Goal: Information Seeking & Learning: Learn about a topic

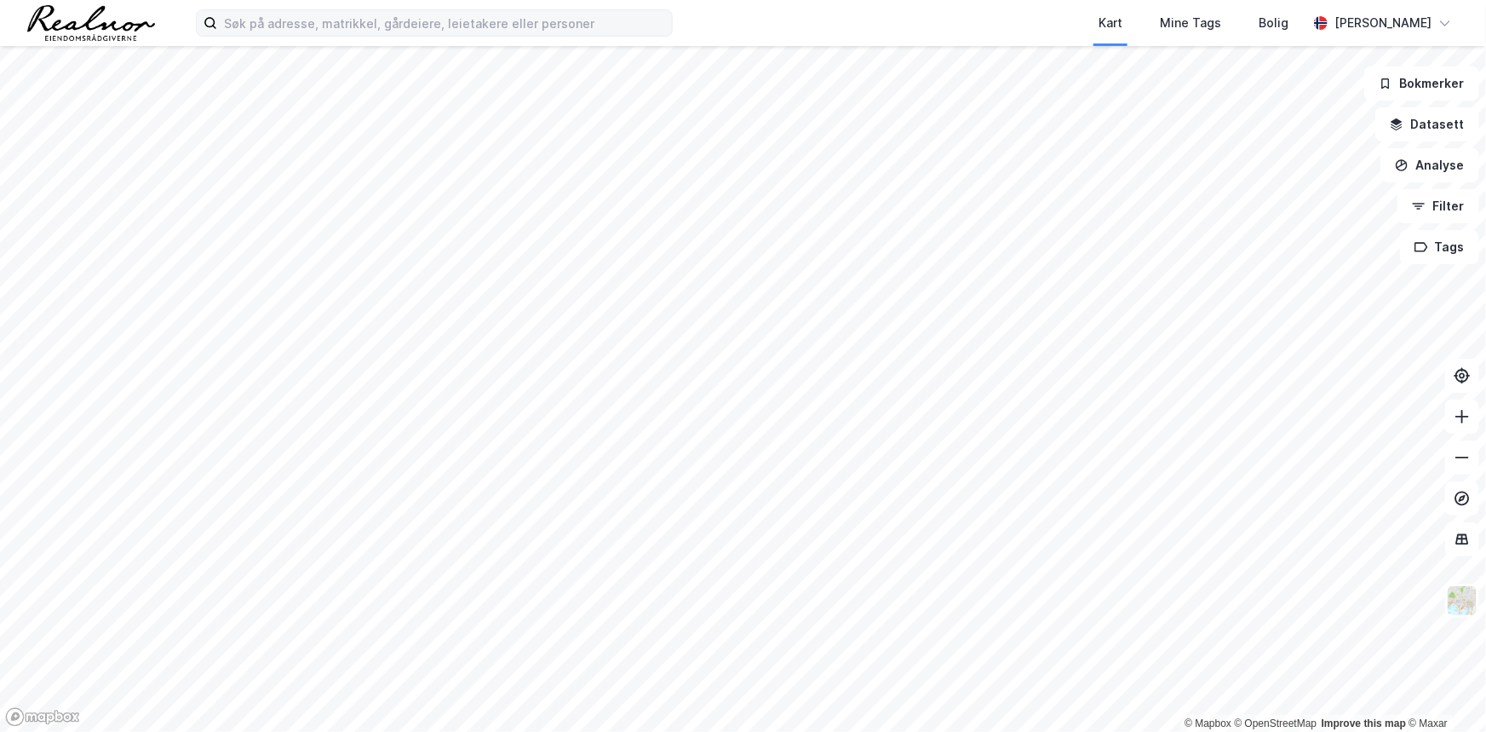
click at [327, 36] on label at bounding box center [434, 22] width 477 height 27
click at [327, 36] on input at bounding box center [444, 23] width 455 height 26
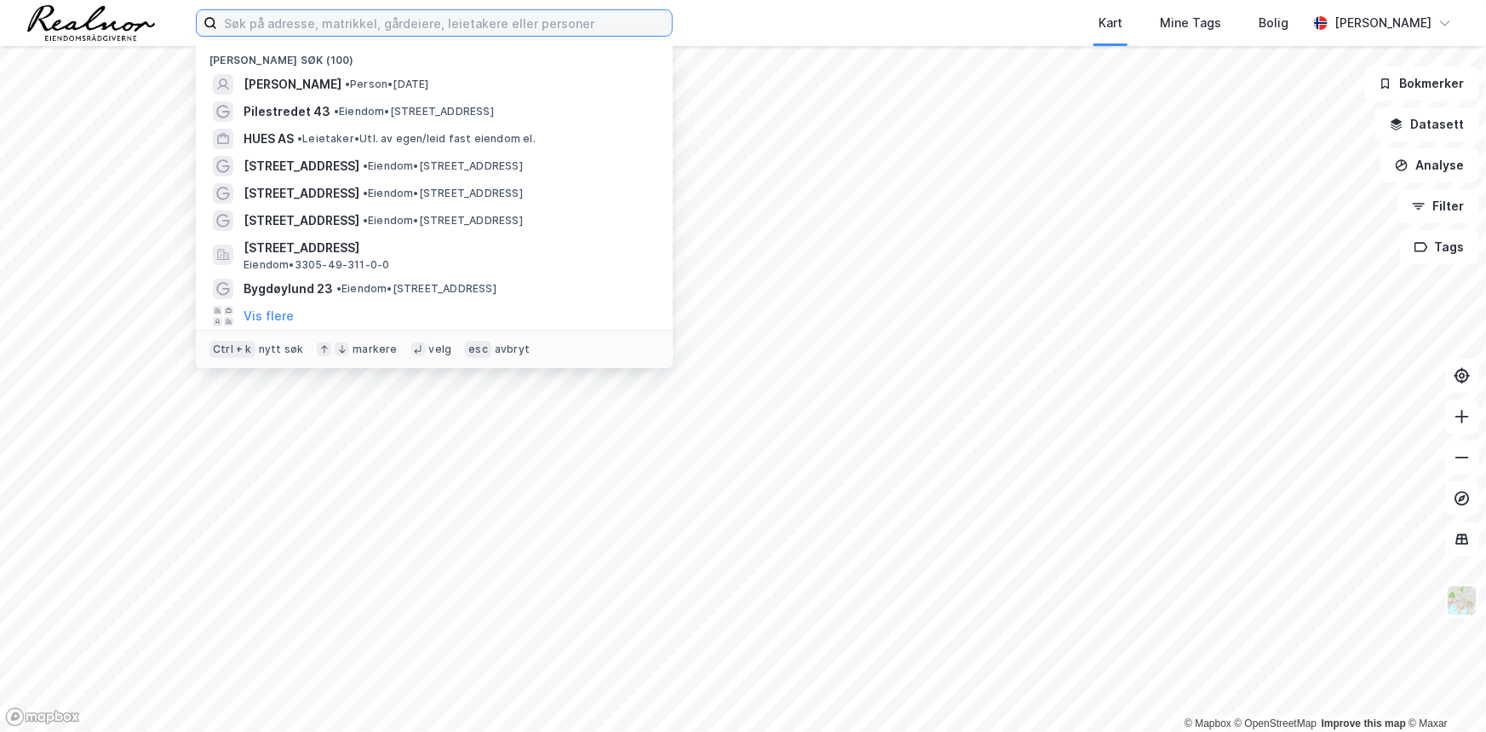
click at [330, 28] on input at bounding box center [444, 23] width 455 height 26
paste input "Birkebeinerveien 2"
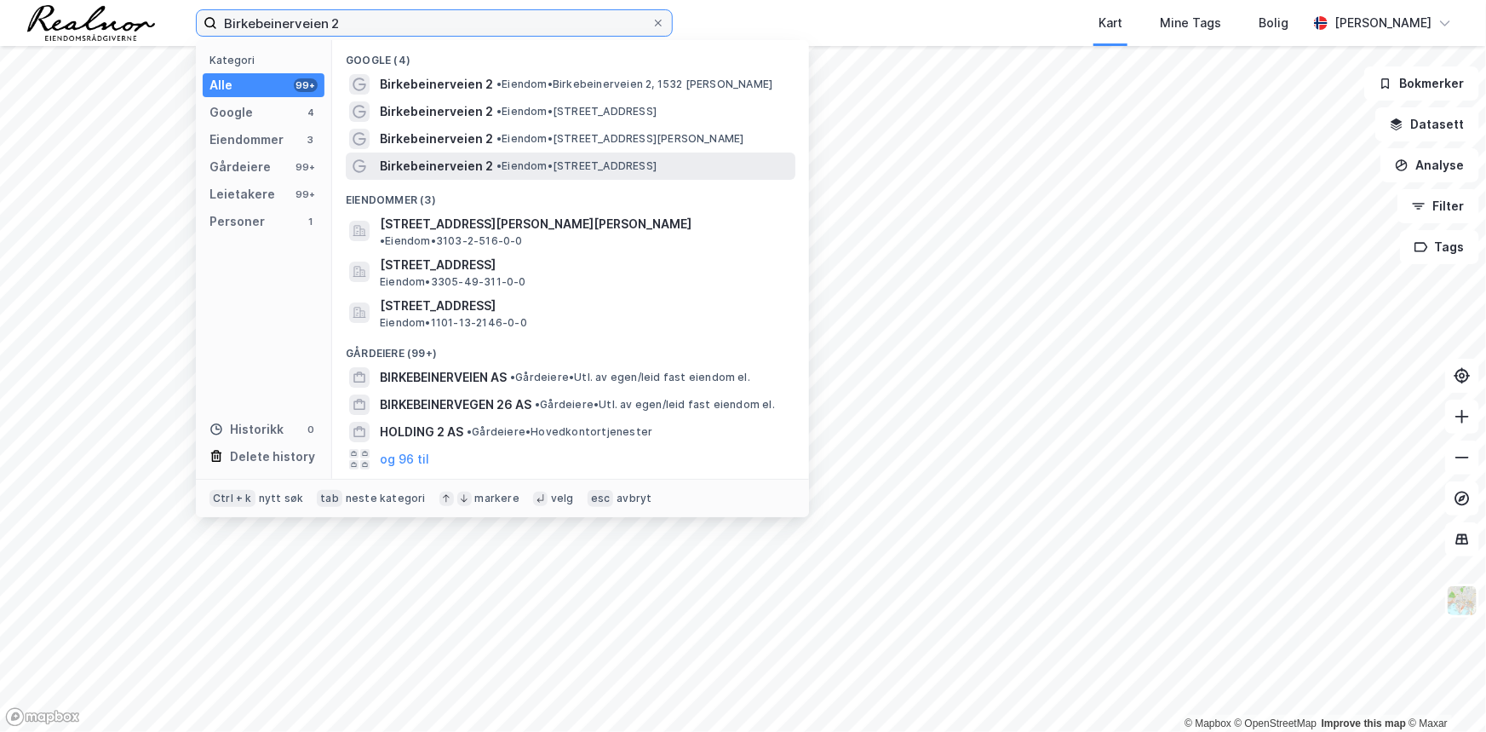
type input "Birkebeinerveien 2"
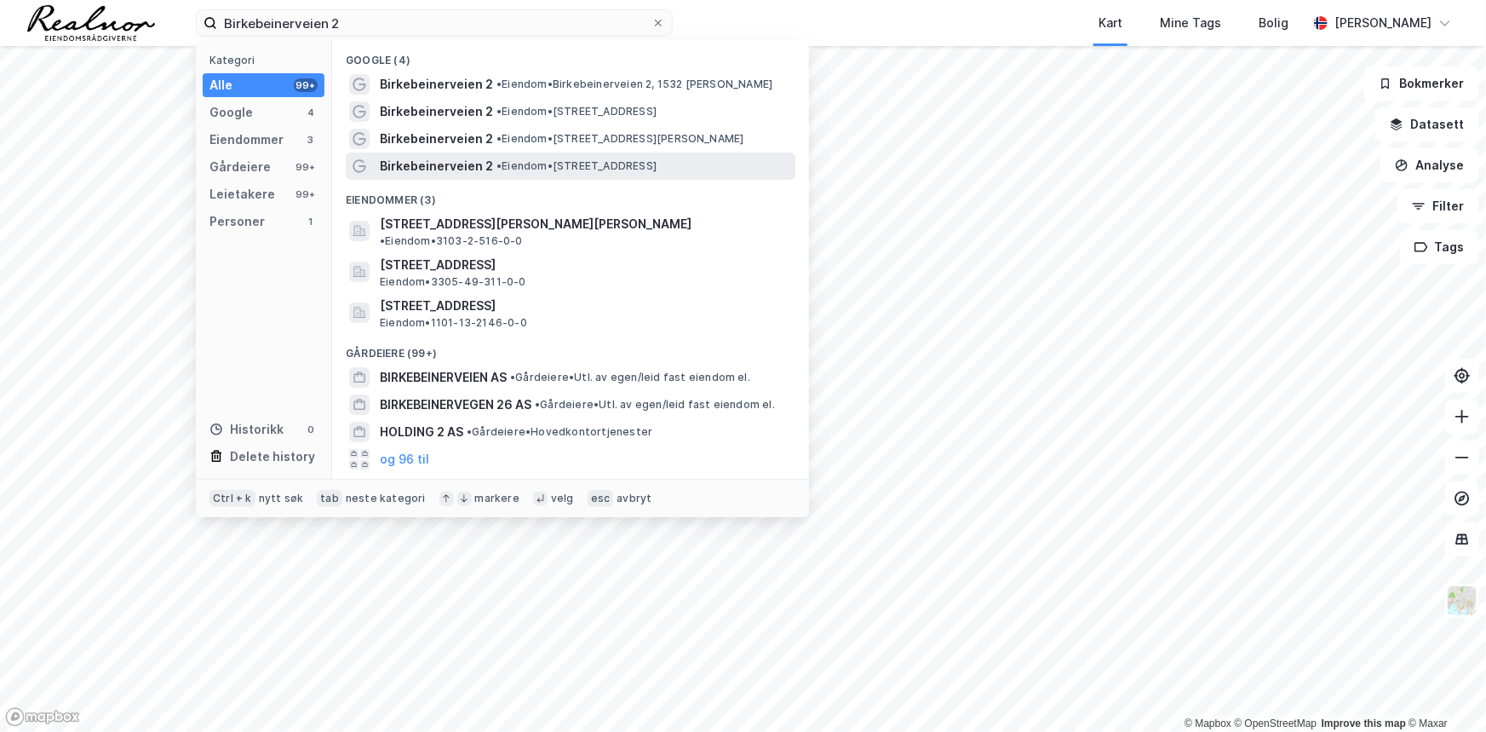
click at [656, 162] on span "• Eiendom • [STREET_ADDRESS]" at bounding box center [577, 166] width 160 height 14
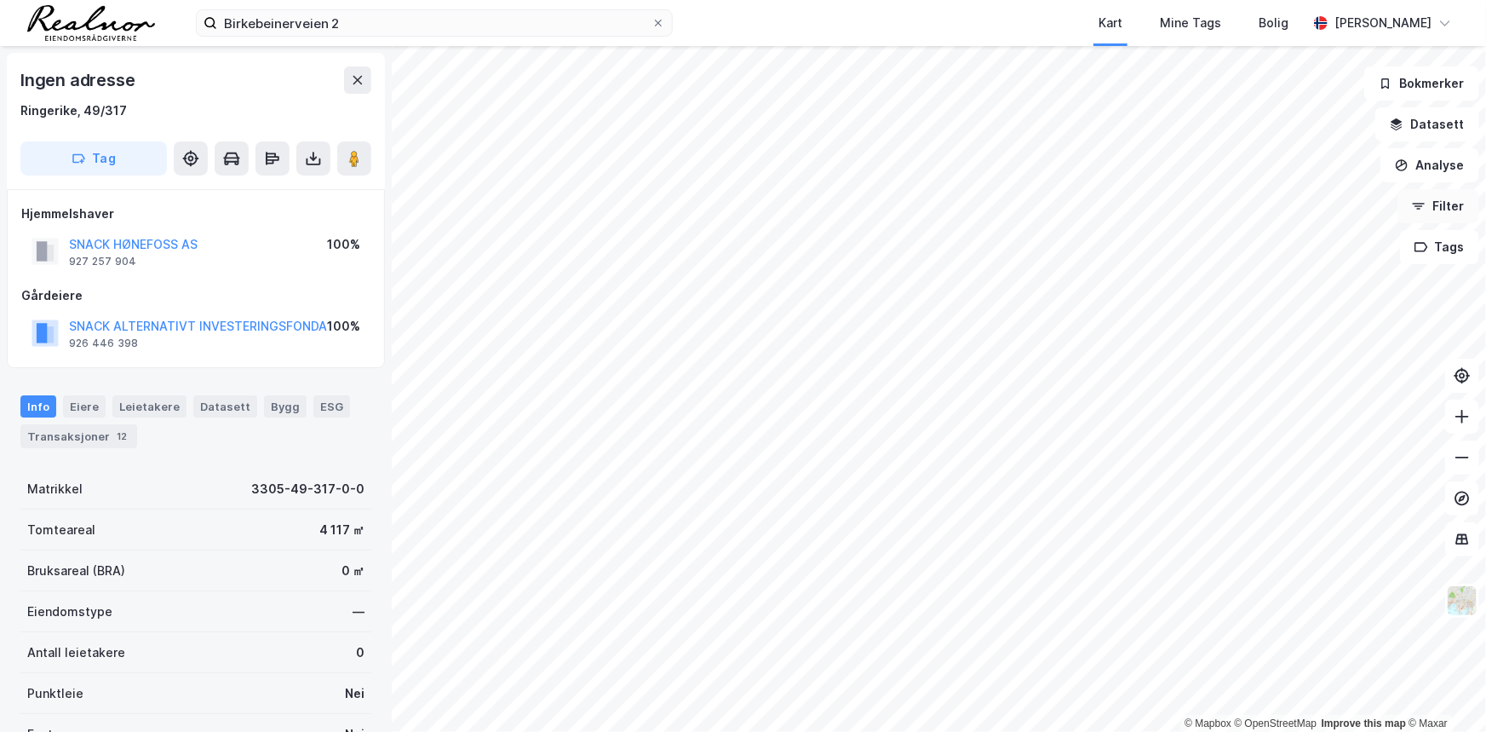
click at [1462, 204] on button "Filter" at bounding box center [1439, 206] width 82 height 34
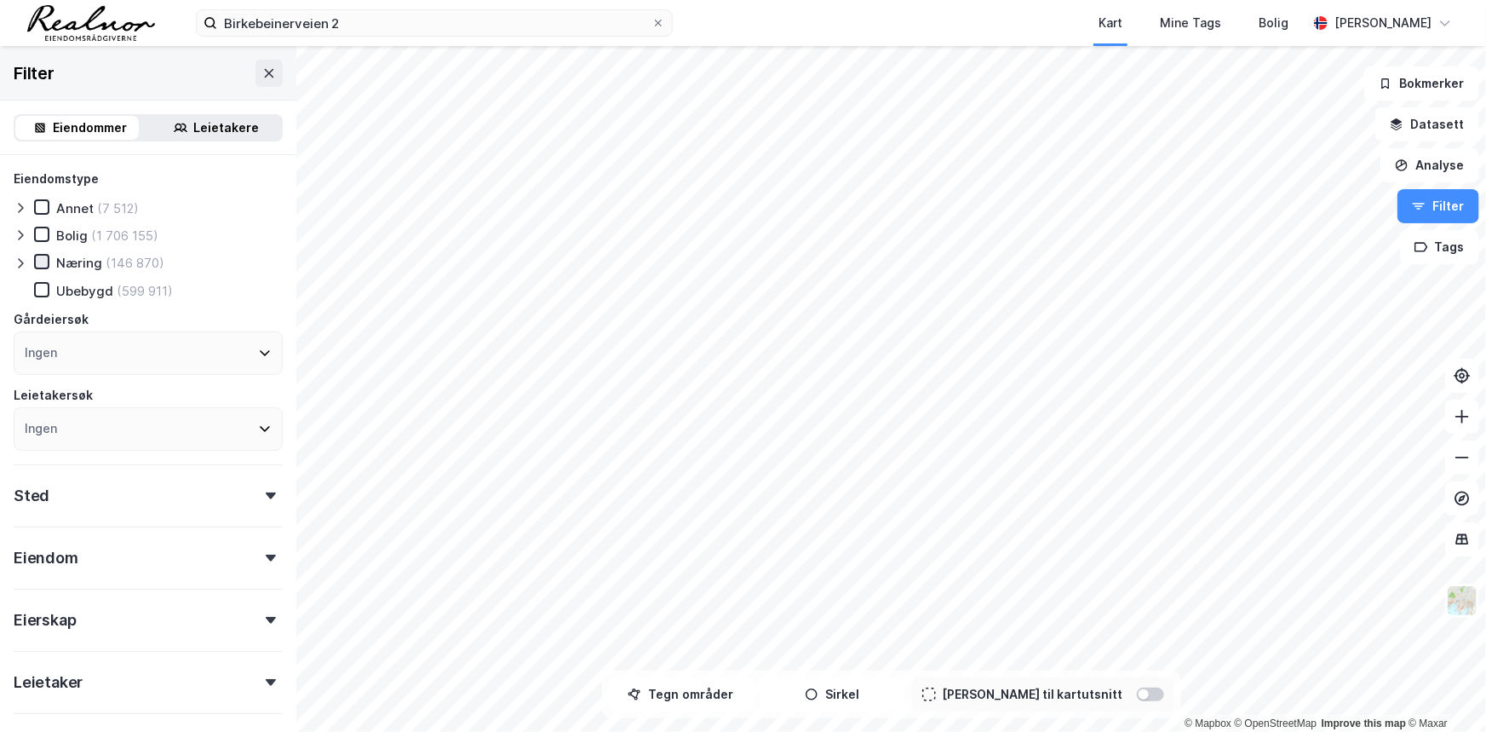
click at [37, 258] on icon at bounding box center [42, 261] width 12 height 12
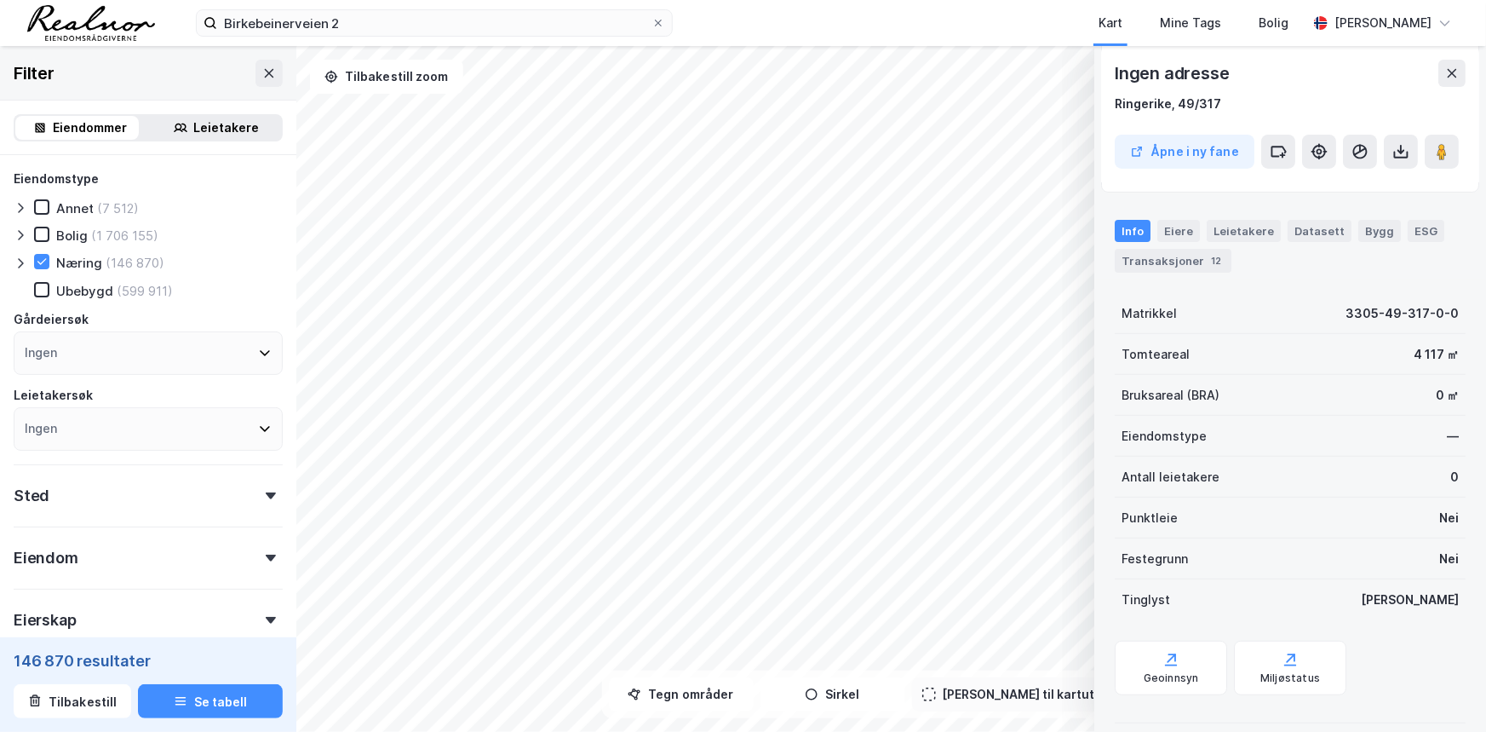
scroll to position [193, 0]
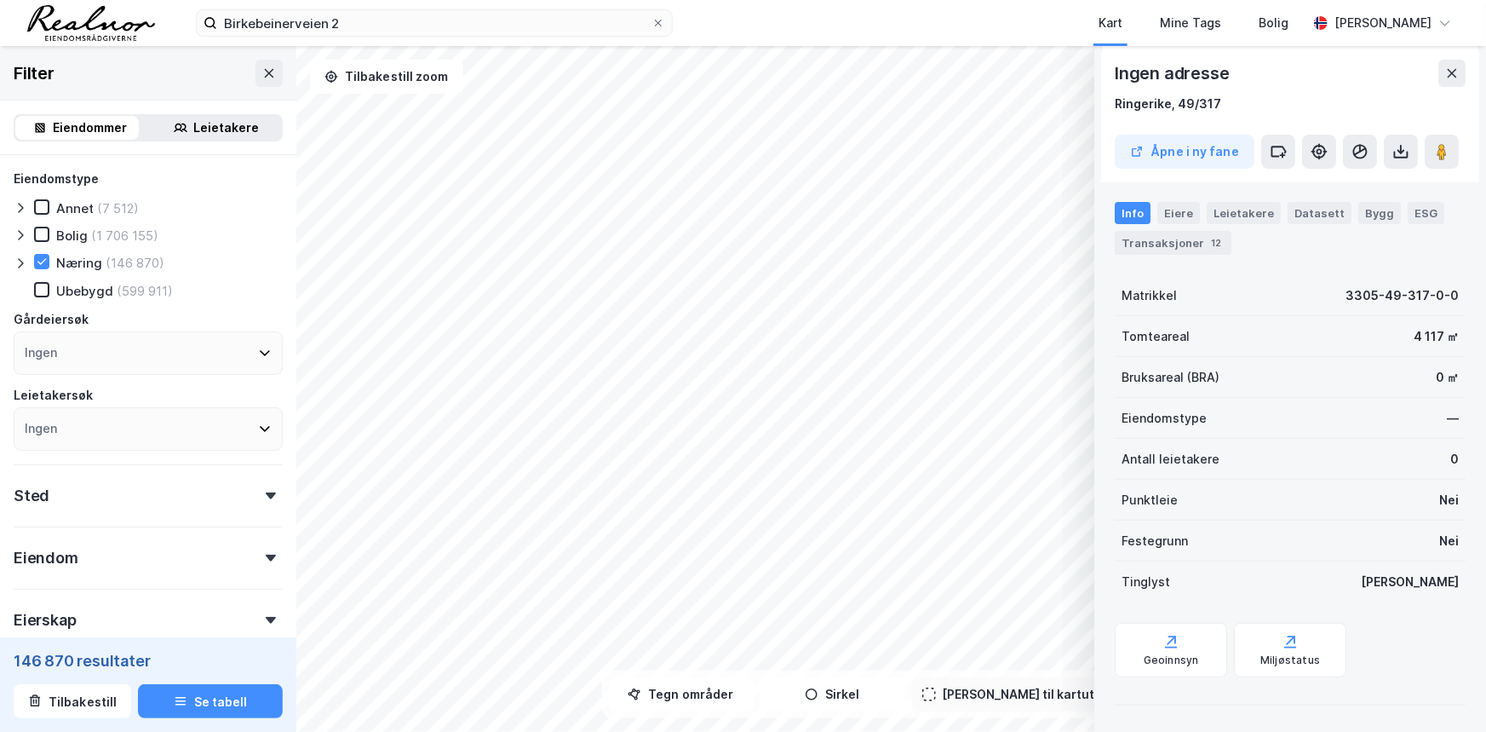
click at [1449, 71] on icon at bounding box center [1452, 73] width 14 height 14
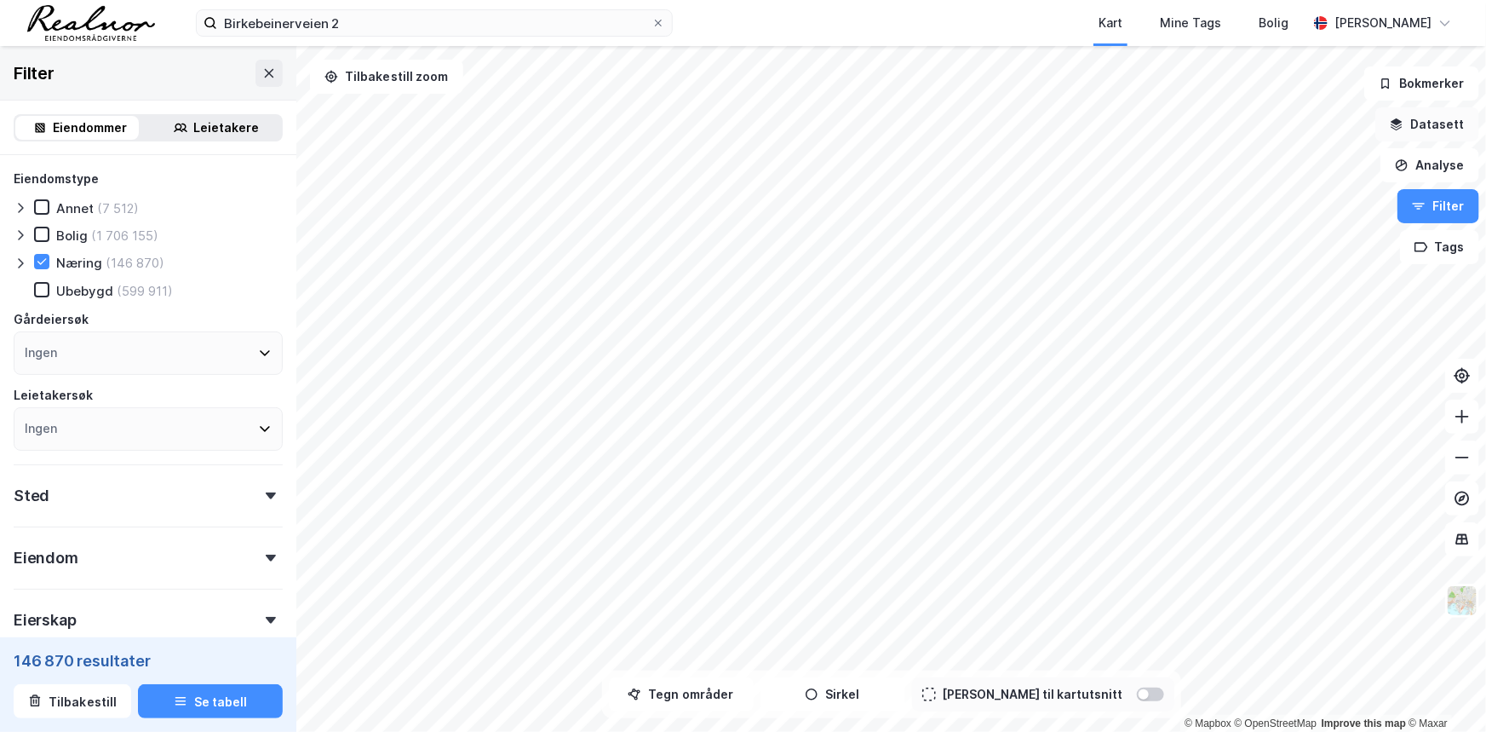
click at [1442, 123] on button "Datasett" at bounding box center [1427, 124] width 104 height 34
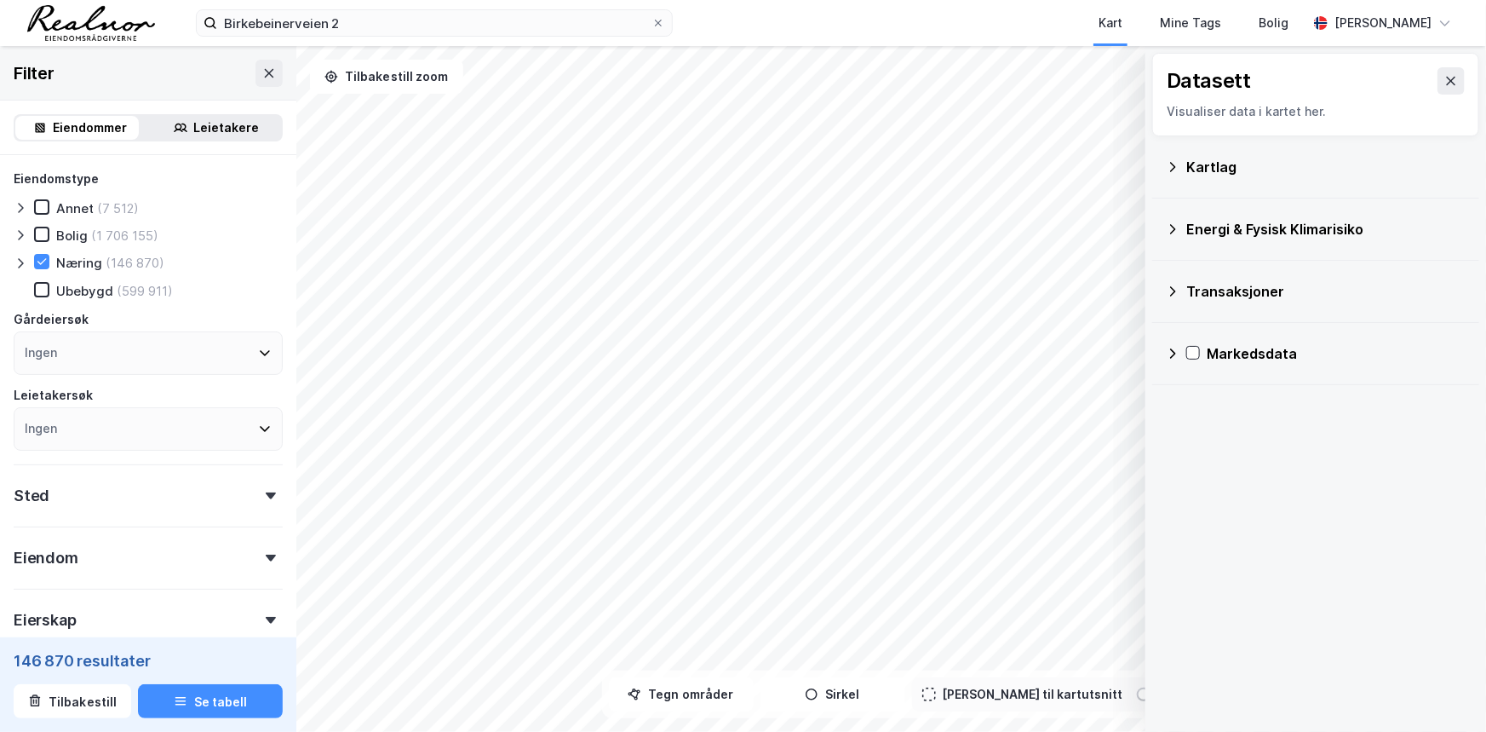
click at [1169, 162] on icon at bounding box center [1173, 167] width 14 height 14
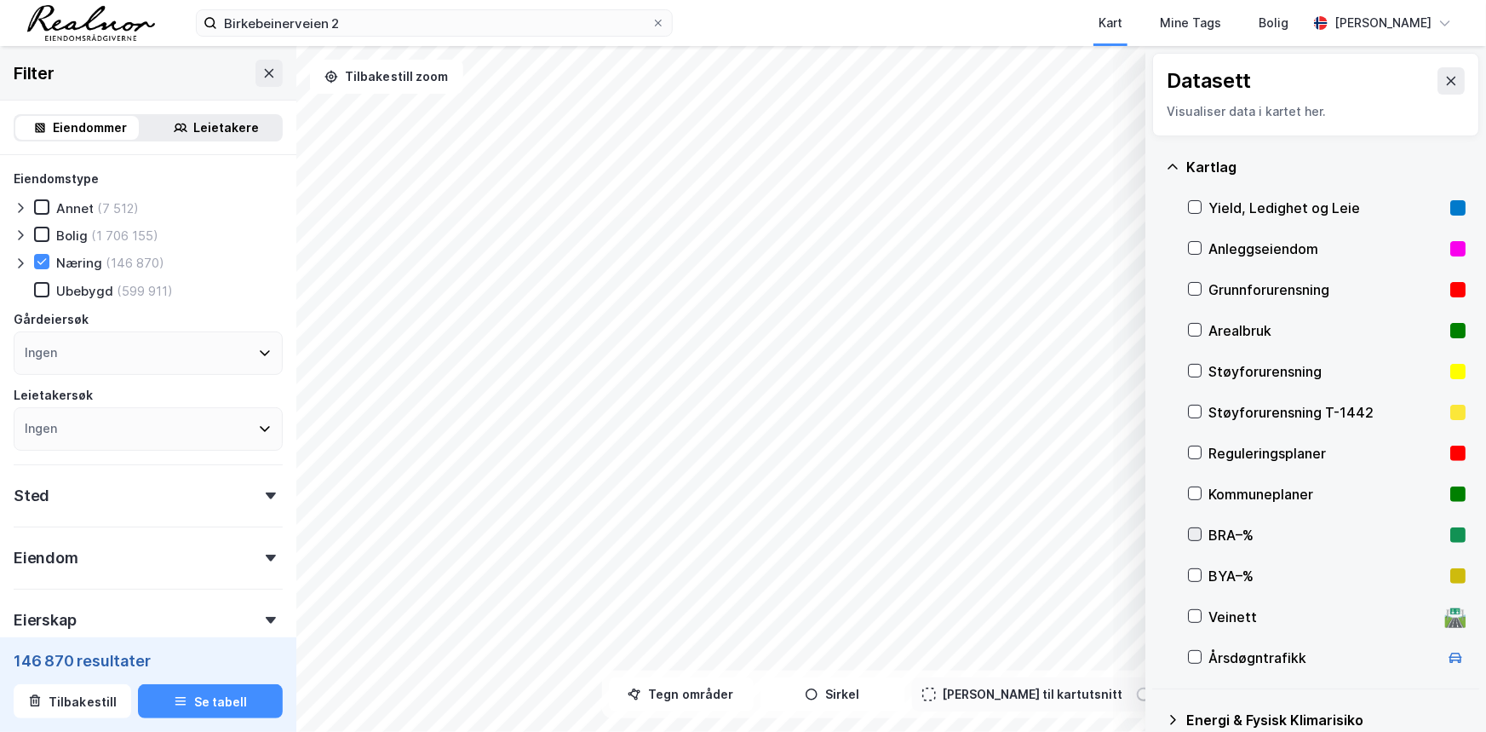
click at [1197, 537] on icon at bounding box center [1195, 534] width 12 height 12
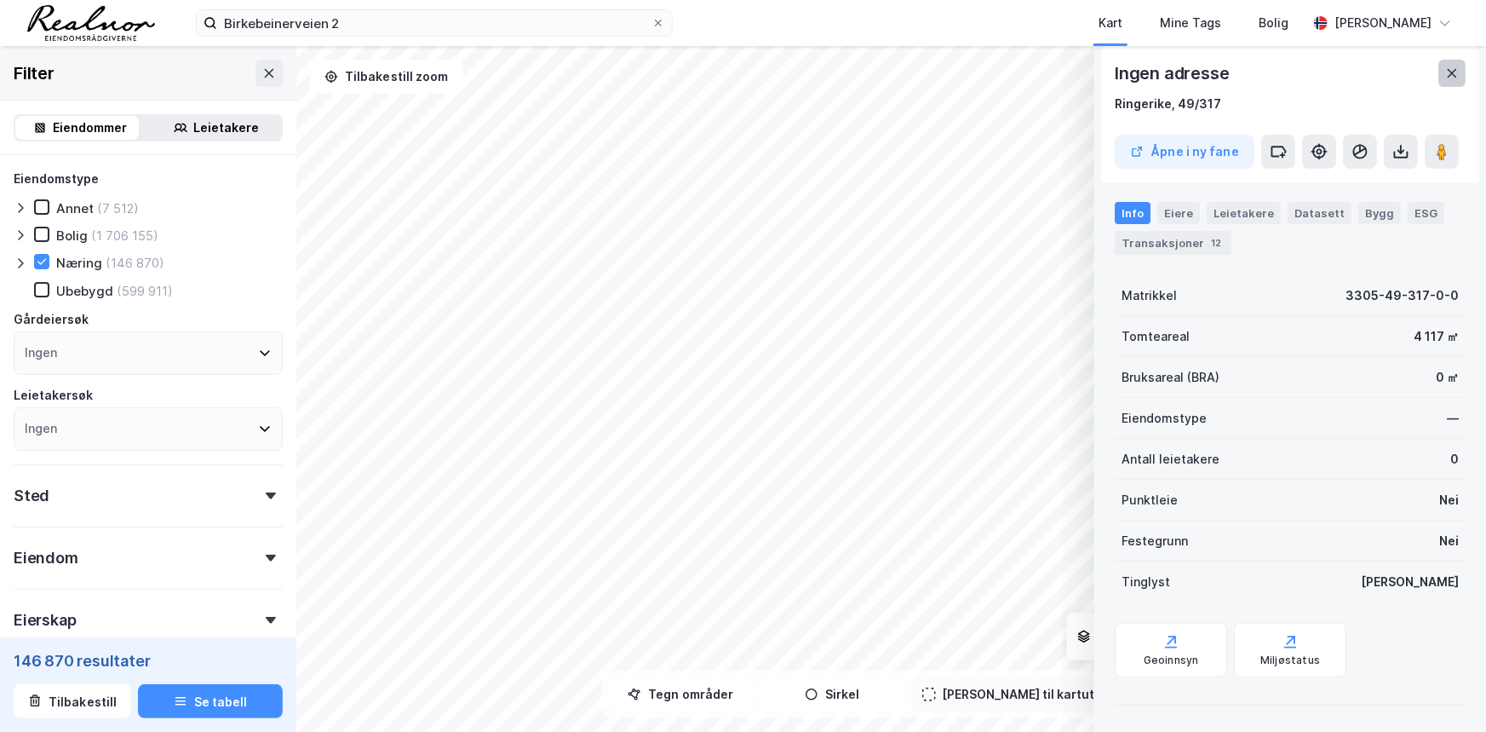
click at [1454, 75] on icon at bounding box center [1452, 73] width 9 height 9
click at [1184, 212] on div "Eiere" at bounding box center [1178, 213] width 43 height 22
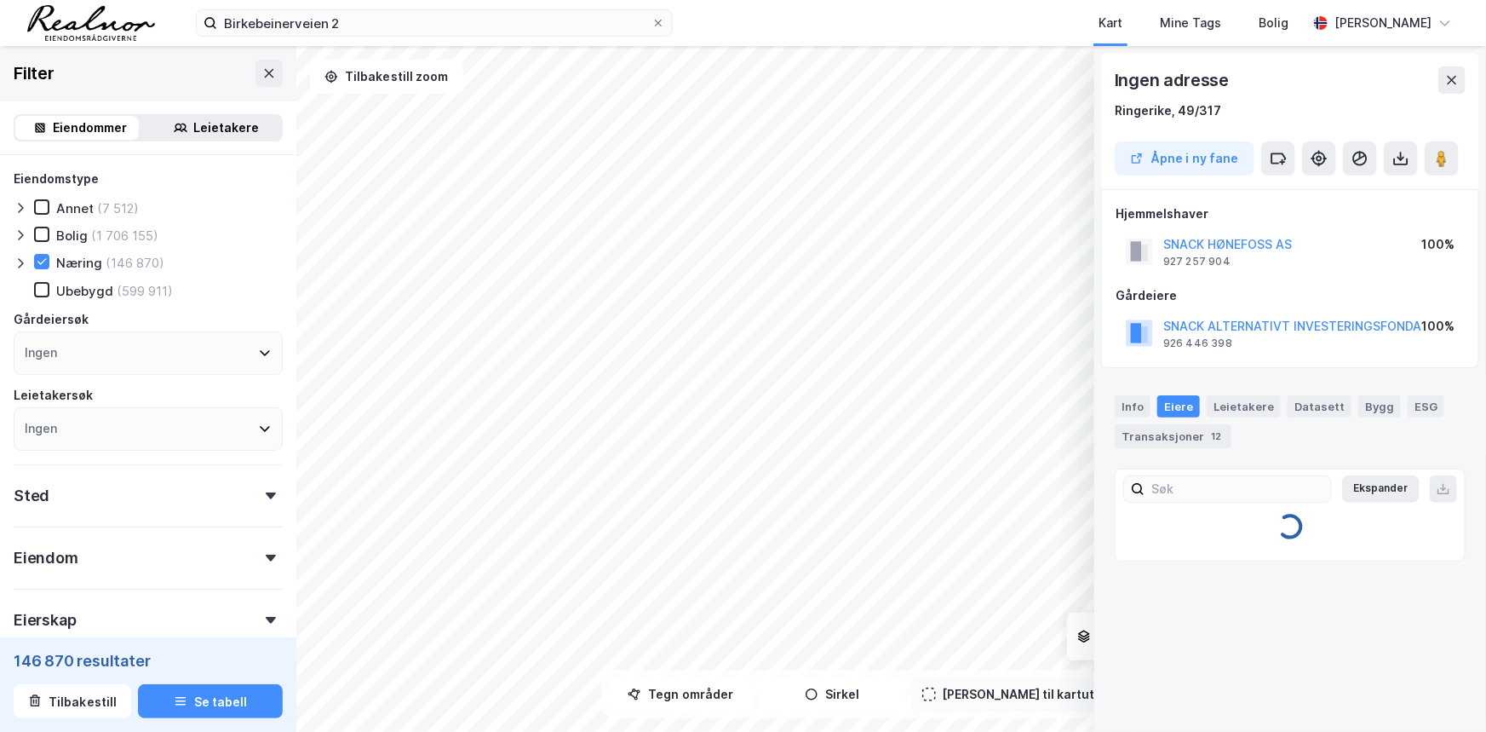
scroll to position [0, 0]
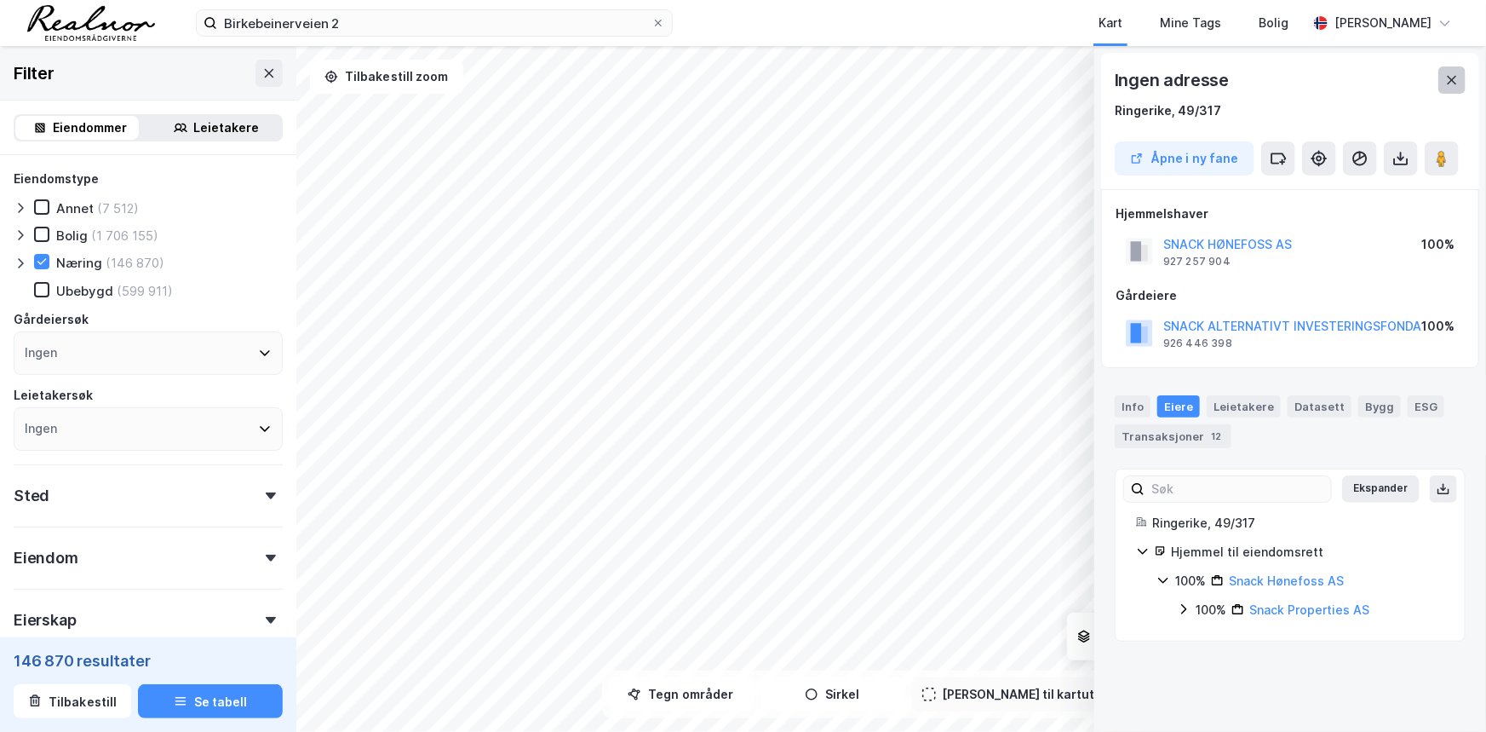
click at [1455, 83] on icon at bounding box center [1452, 80] width 14 height 14
click at [1447, 159] on image at bounding box center [1442, 158] width 10 height 17
click at [1454, 83] on icon at bounding box center [1452, 80] width 14 height 14
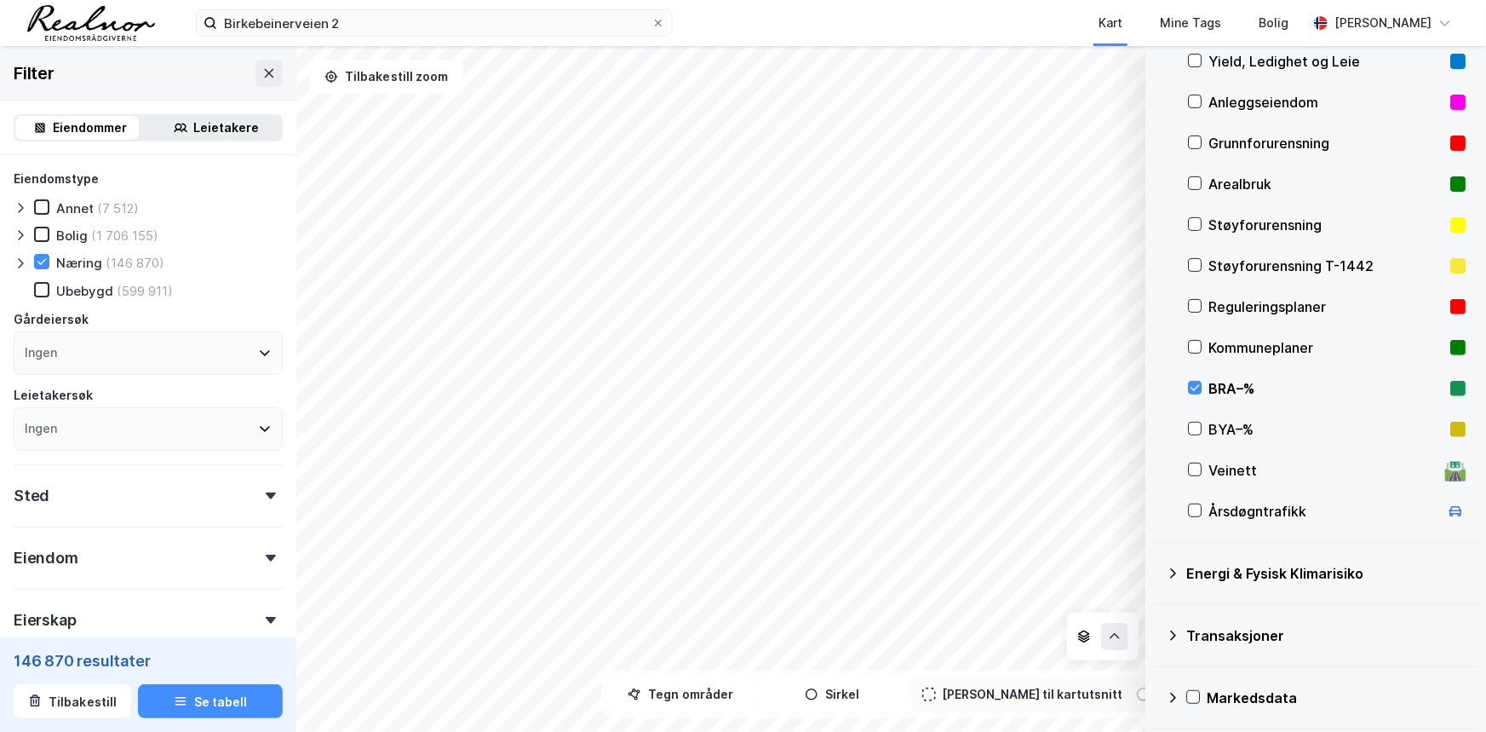
scroll to position [149, 0]
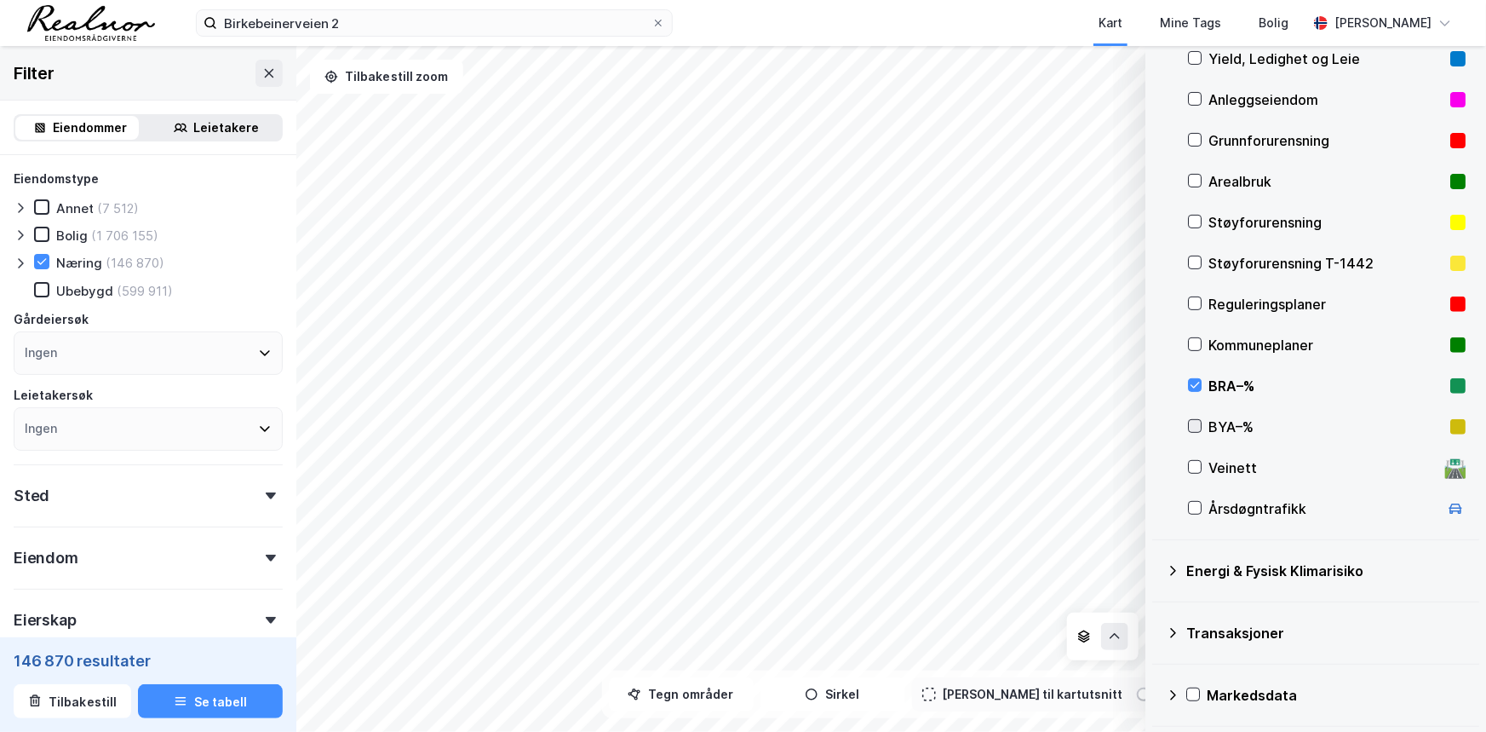
click at [1199, 421] on icon at bounding box center [1195, 426] width 12 height 12
click at [1197, 385] on icon at bounding box center [1195, 385] width 12 height 12
click at [1195, 387] on icon at bounding box center [1195, 385] width 12 height 12
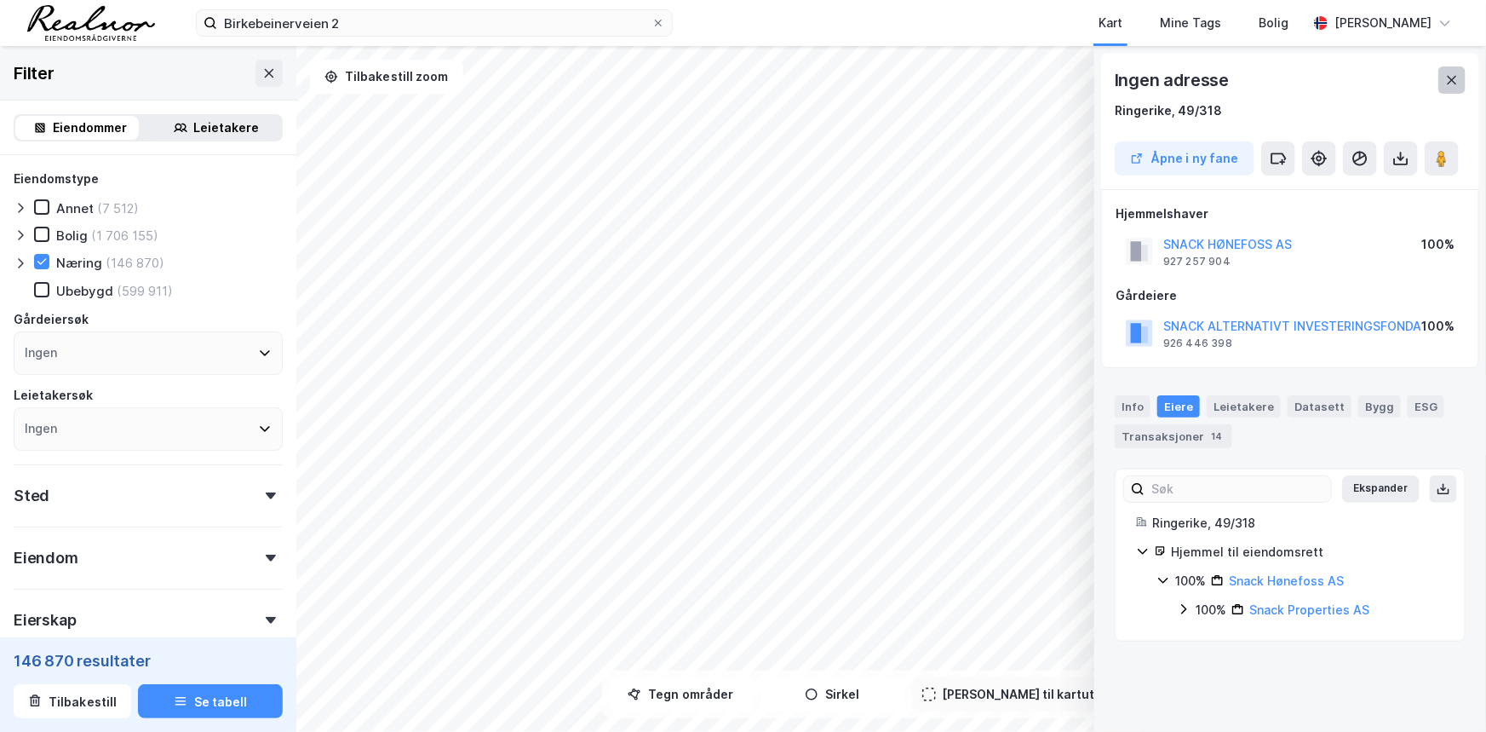
click at [1449, 77] on icon at bounding box center [1452, 80] width 9 height 9
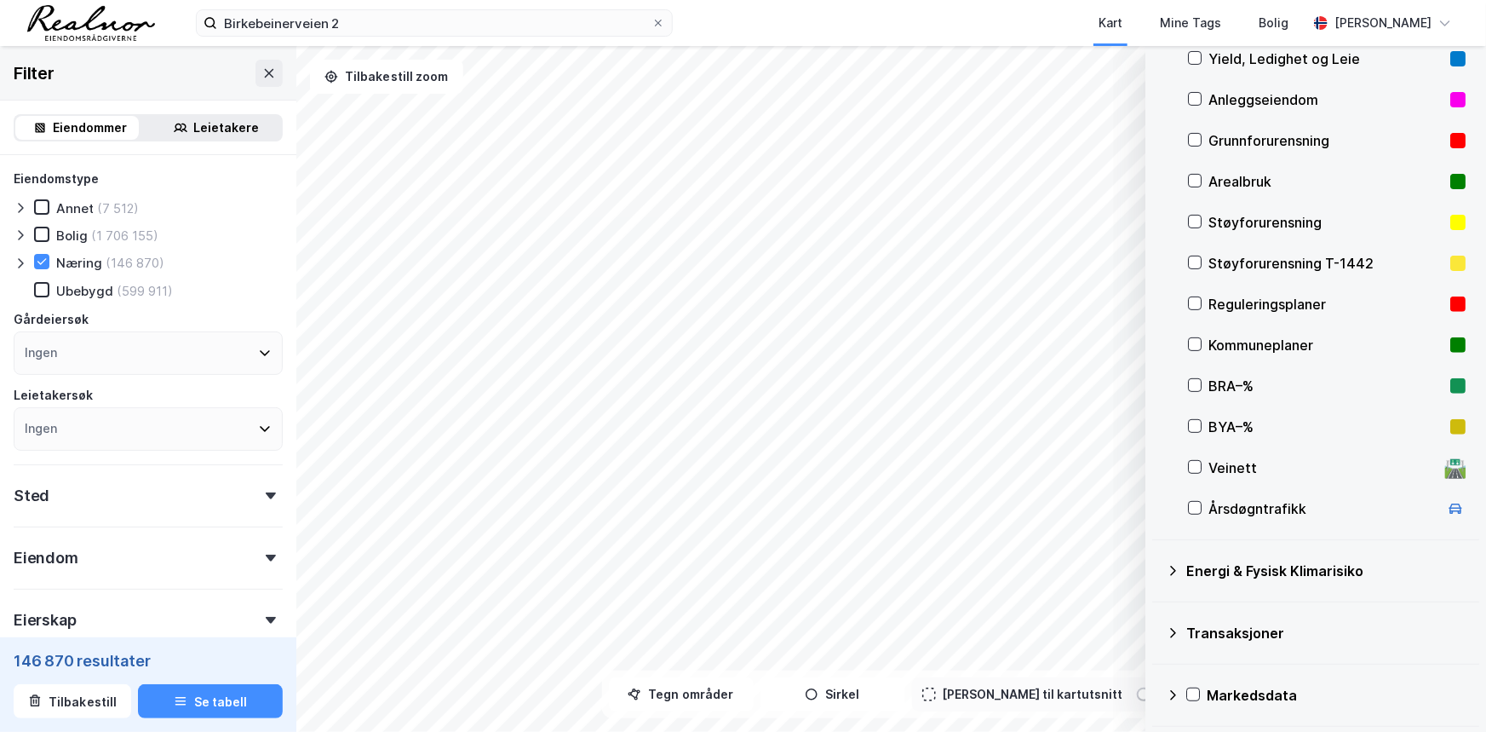
click at [1171, 630] on icon at bounding box center [1173, 633] width 14 height 14
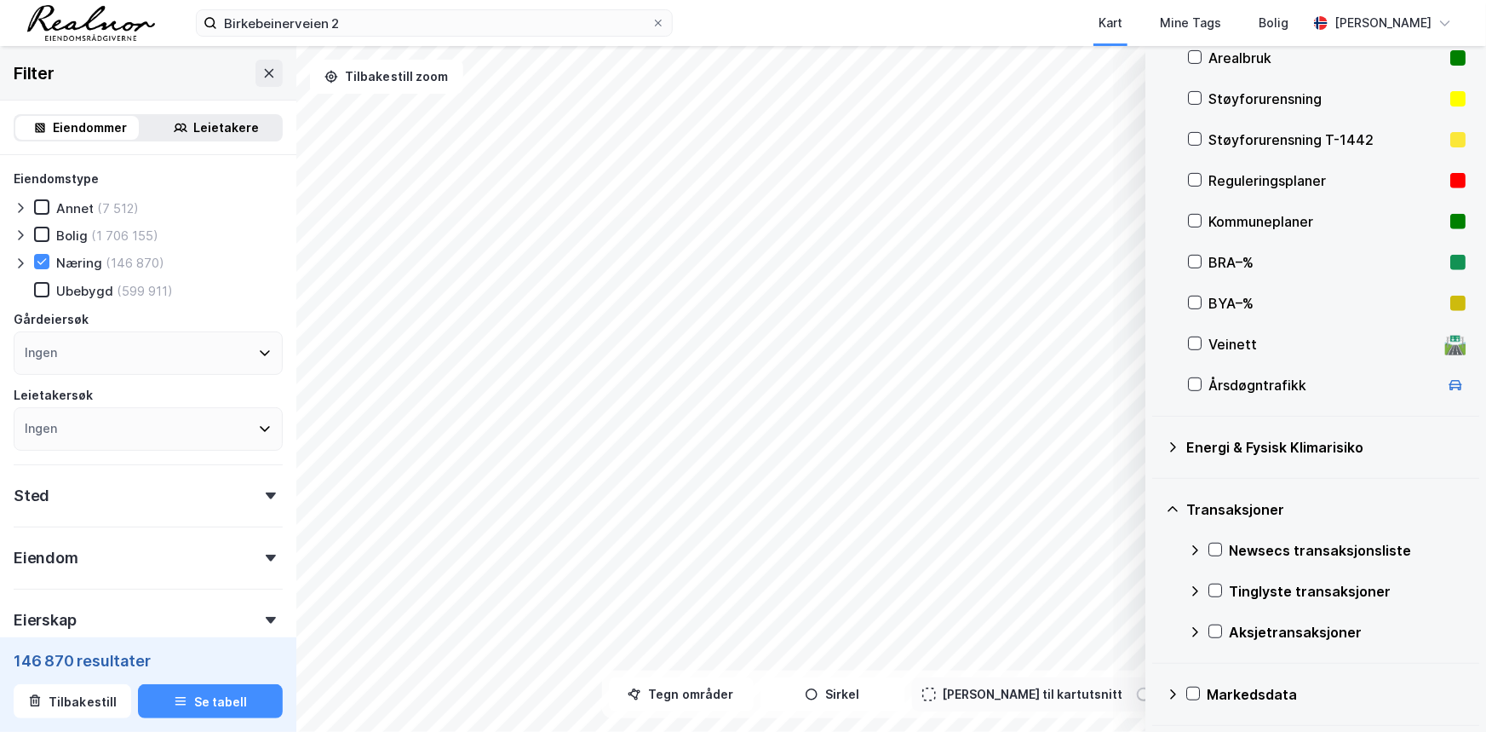
drag, startPoint x: 1175, startPoint y: 509, endPoint x: 1191, endPoint y: 491, distance: 23.6
click at [1175, 508] on icon at bounding box center [1173, 509] width 14 height 14
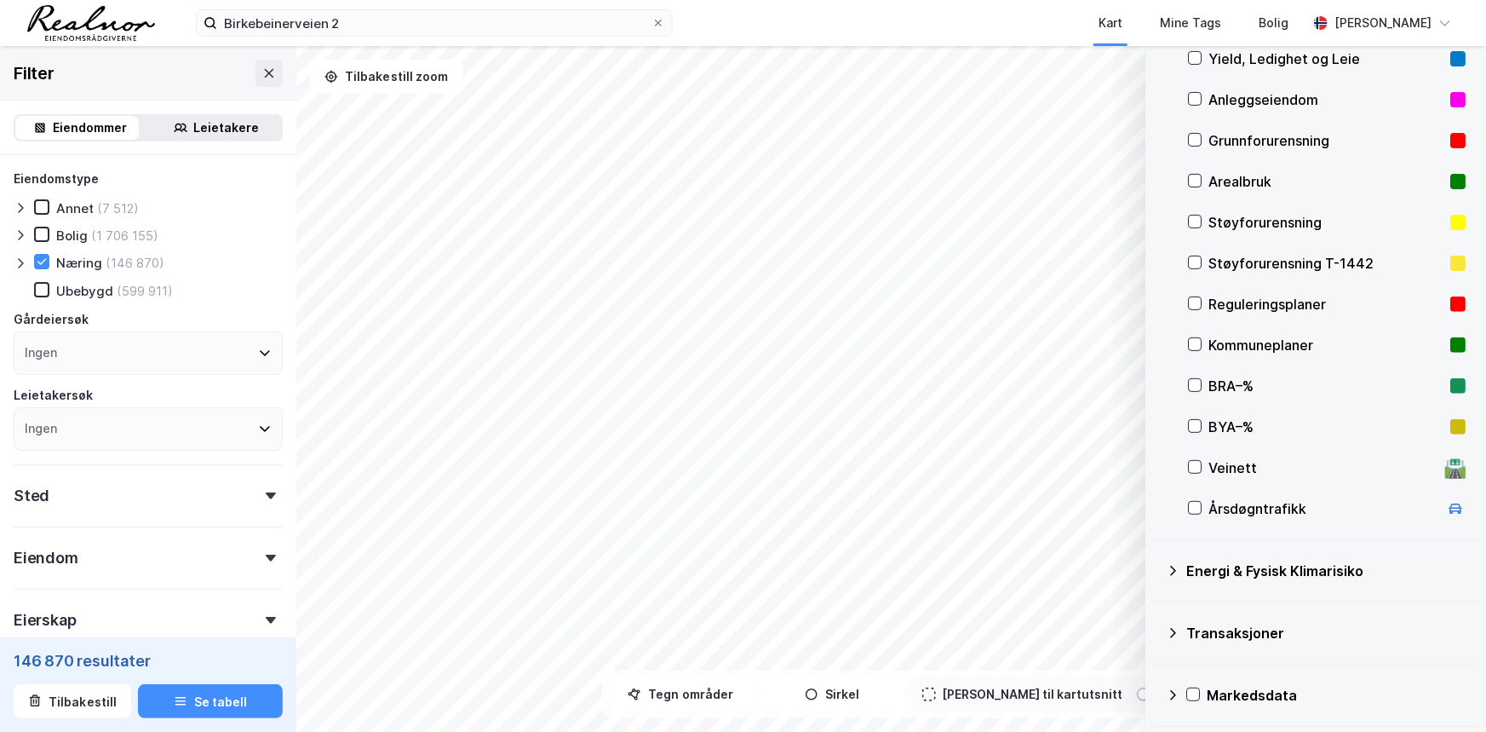
click at [1169, 574] on icon at bounding box center [1173, 571] width 14 height 14
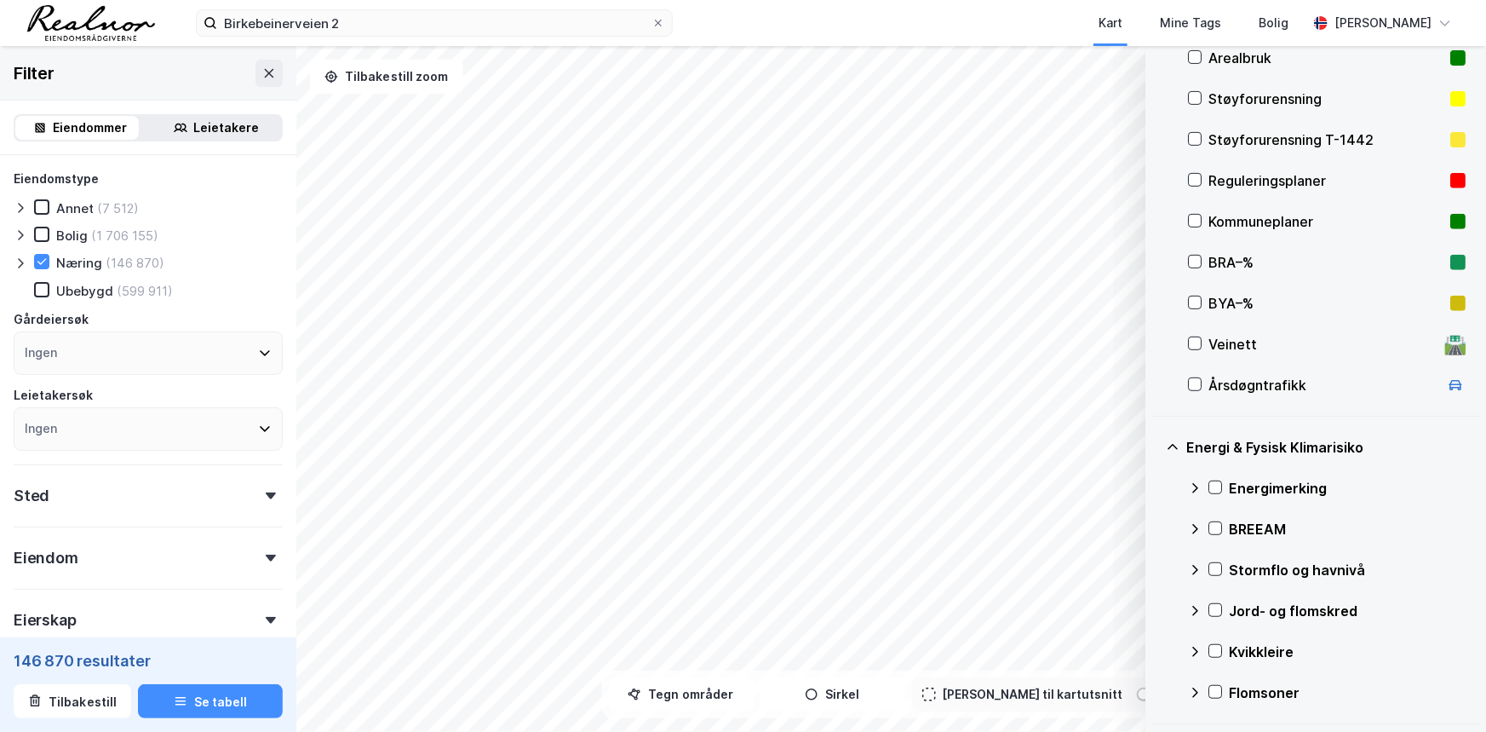
click at [1175, 450] on icon at bounding box center [1173, 447] width 14 height 14
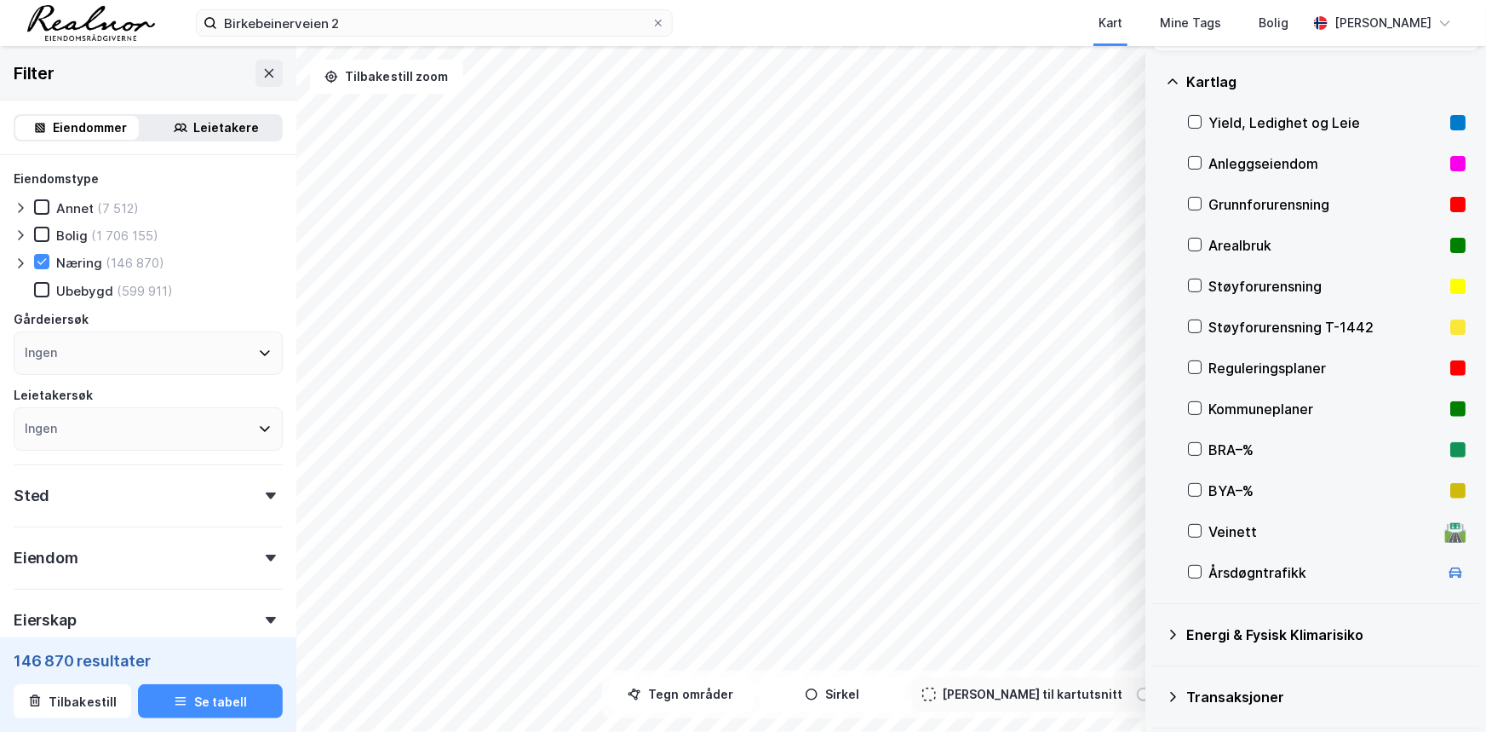
scroll to position [0, 0]
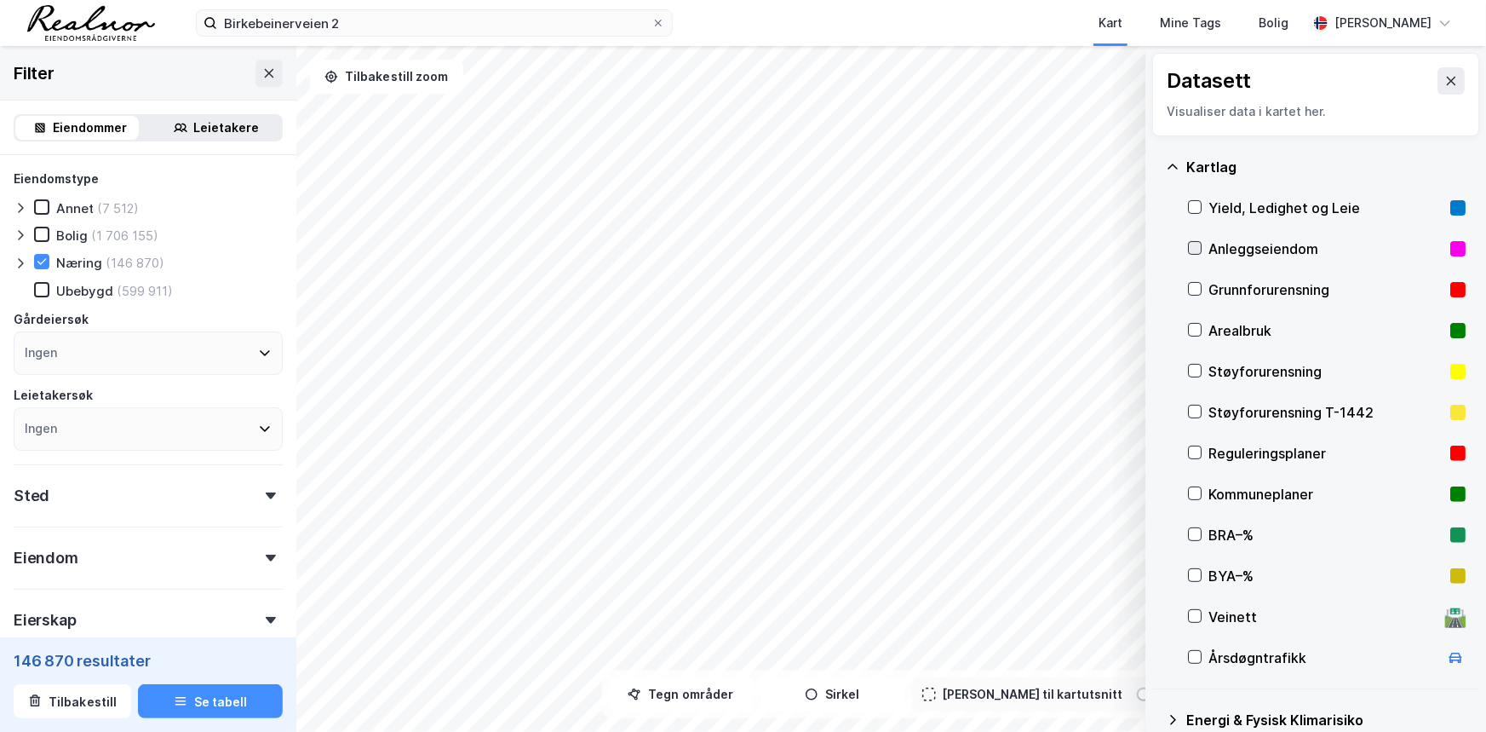
click at [1192, 249] on icon at bounding box center [1195, 248] width 9 height 6
click at [1170, 163] on icon at bounding box center [1173, 167] width 14 height 14
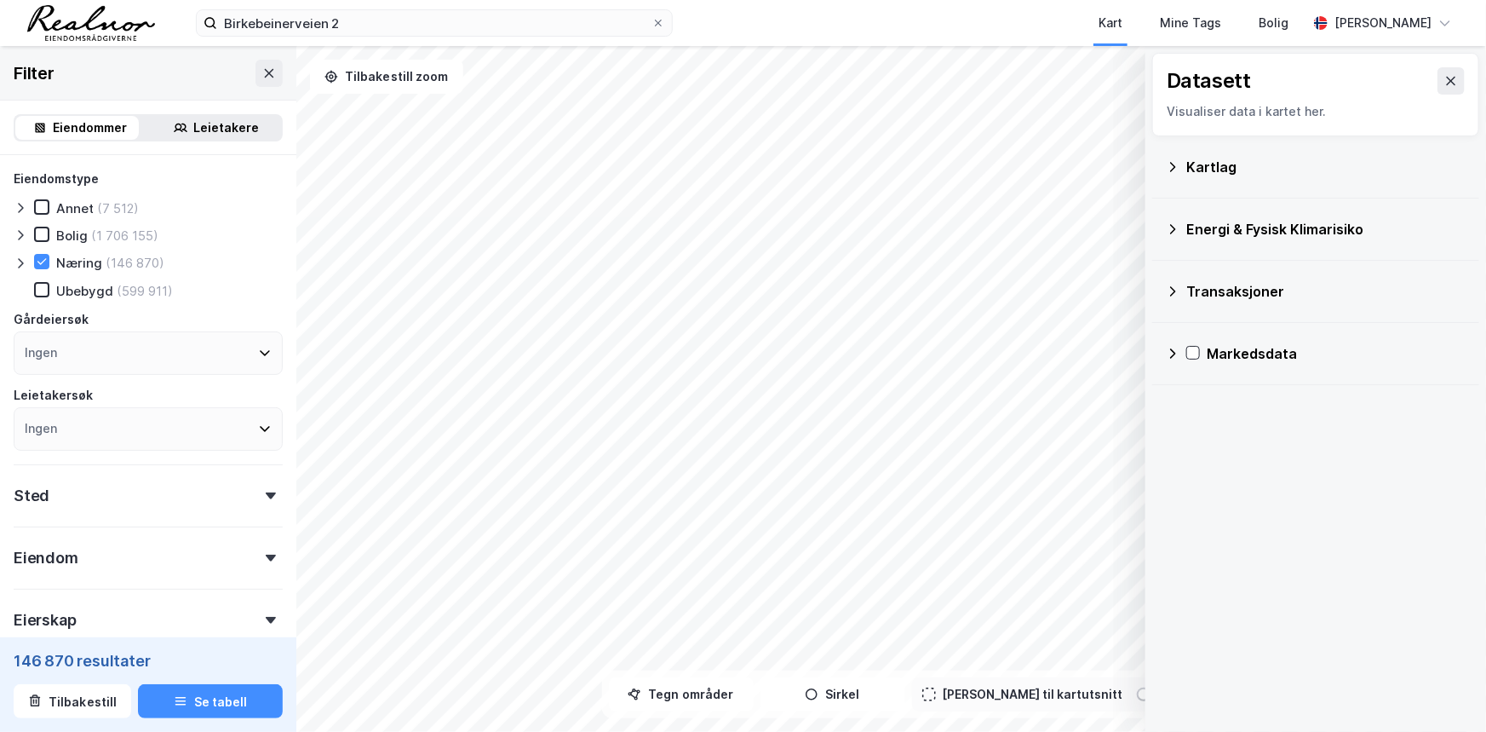
click at [1174, 295] on icon at bounding box center [1173, 291] width 14 height 14
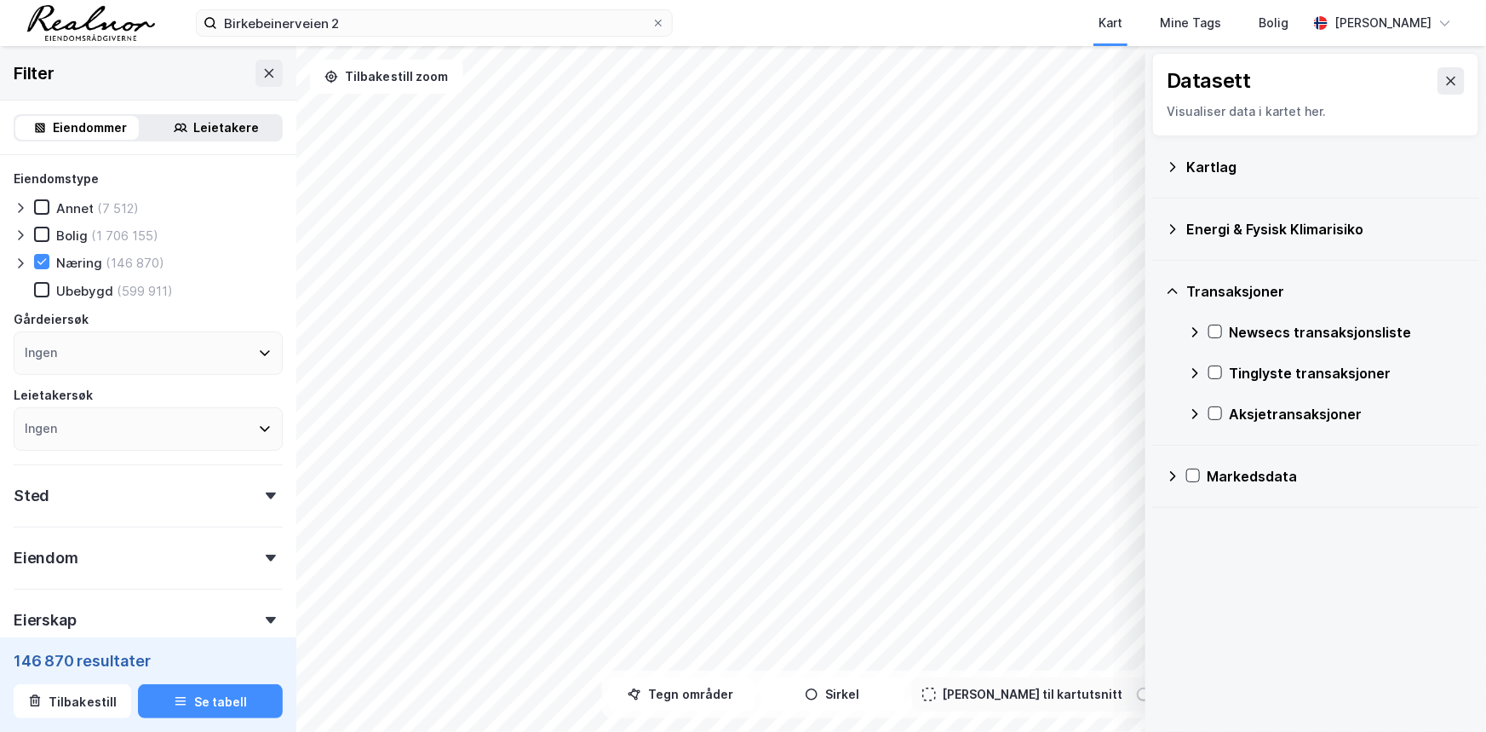
click at [1174, 295] on icon at bounding box center [1173, 291] width 14 height 14
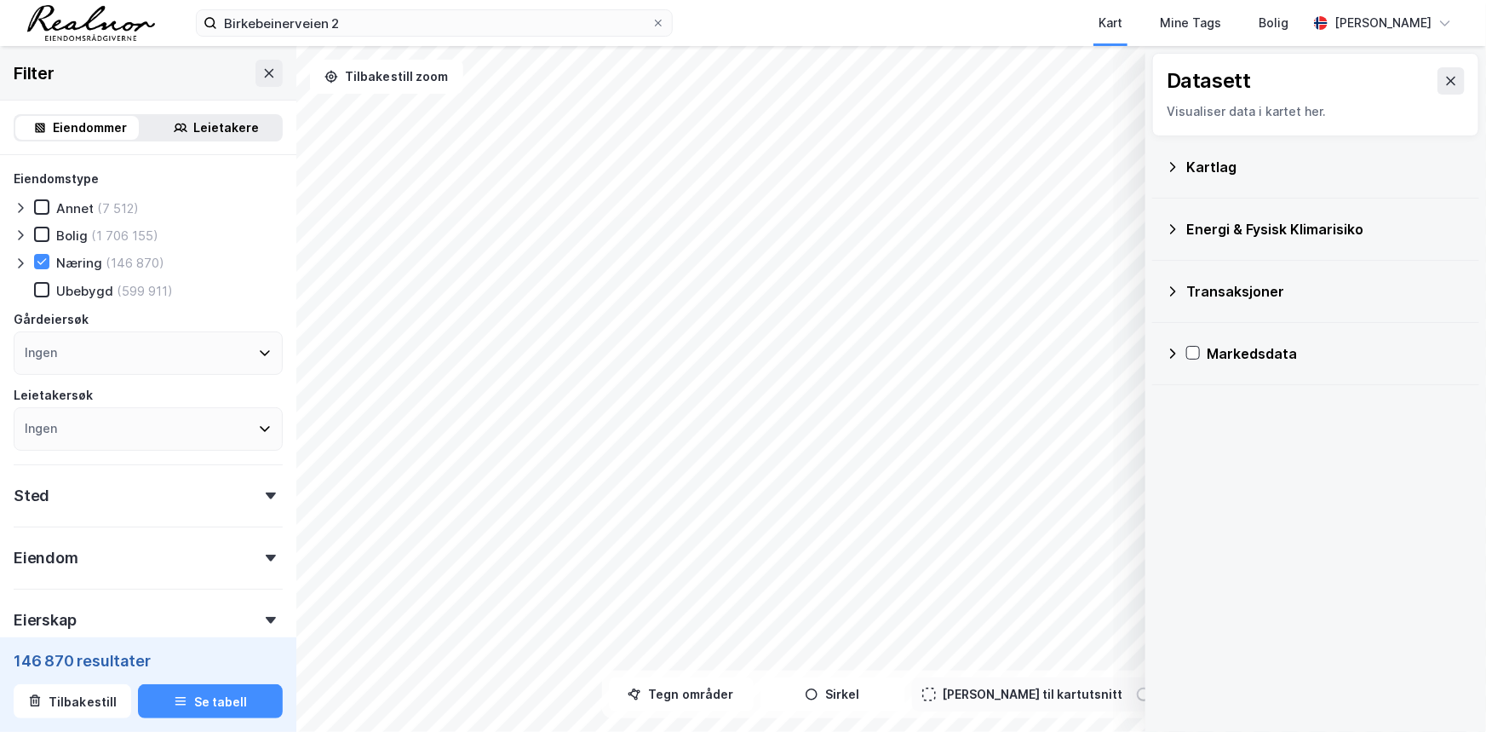
click at [1169, 222] on icon at bounding box center [1173, 229] width 14 height 14
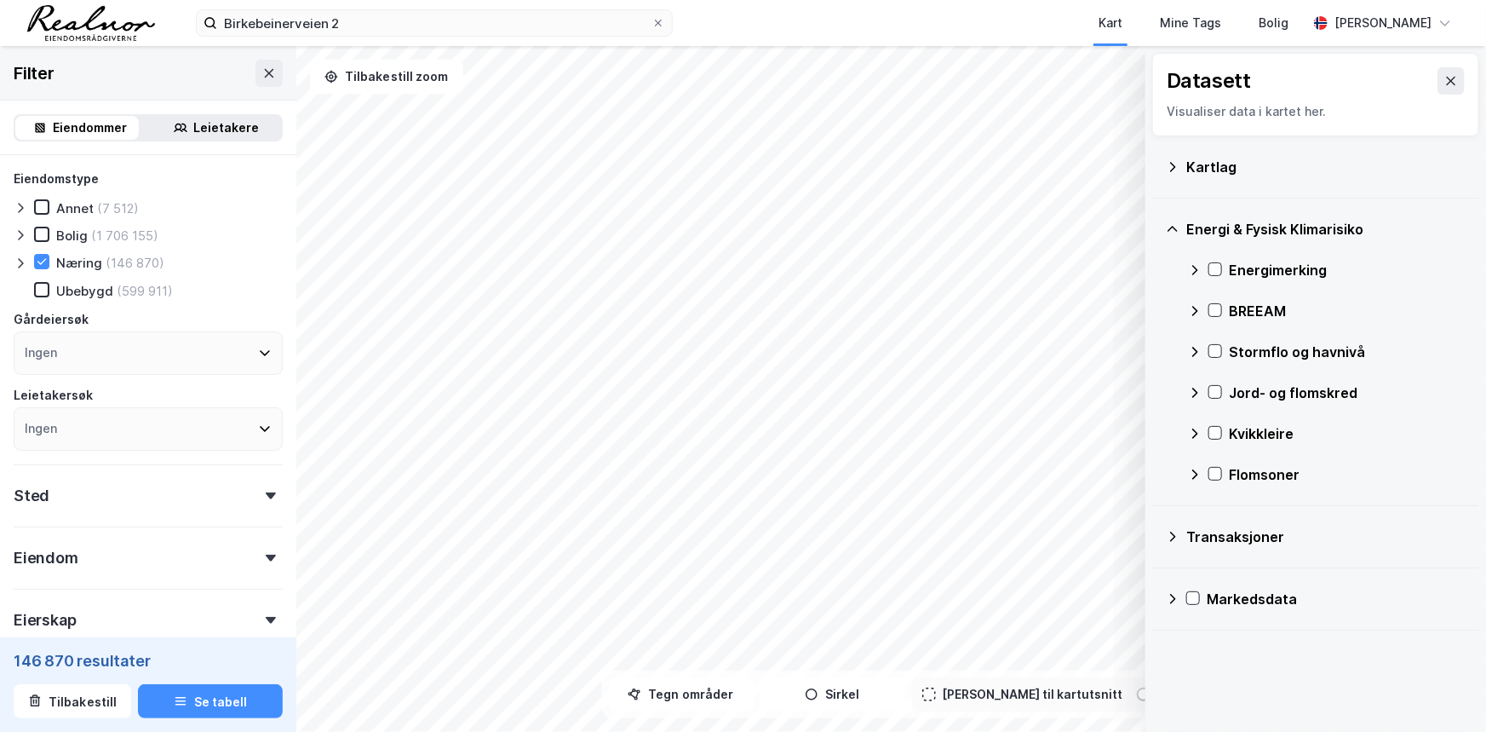
click at [1174, 163] on icon at bounding box center [1173, 167] width 14 height 14
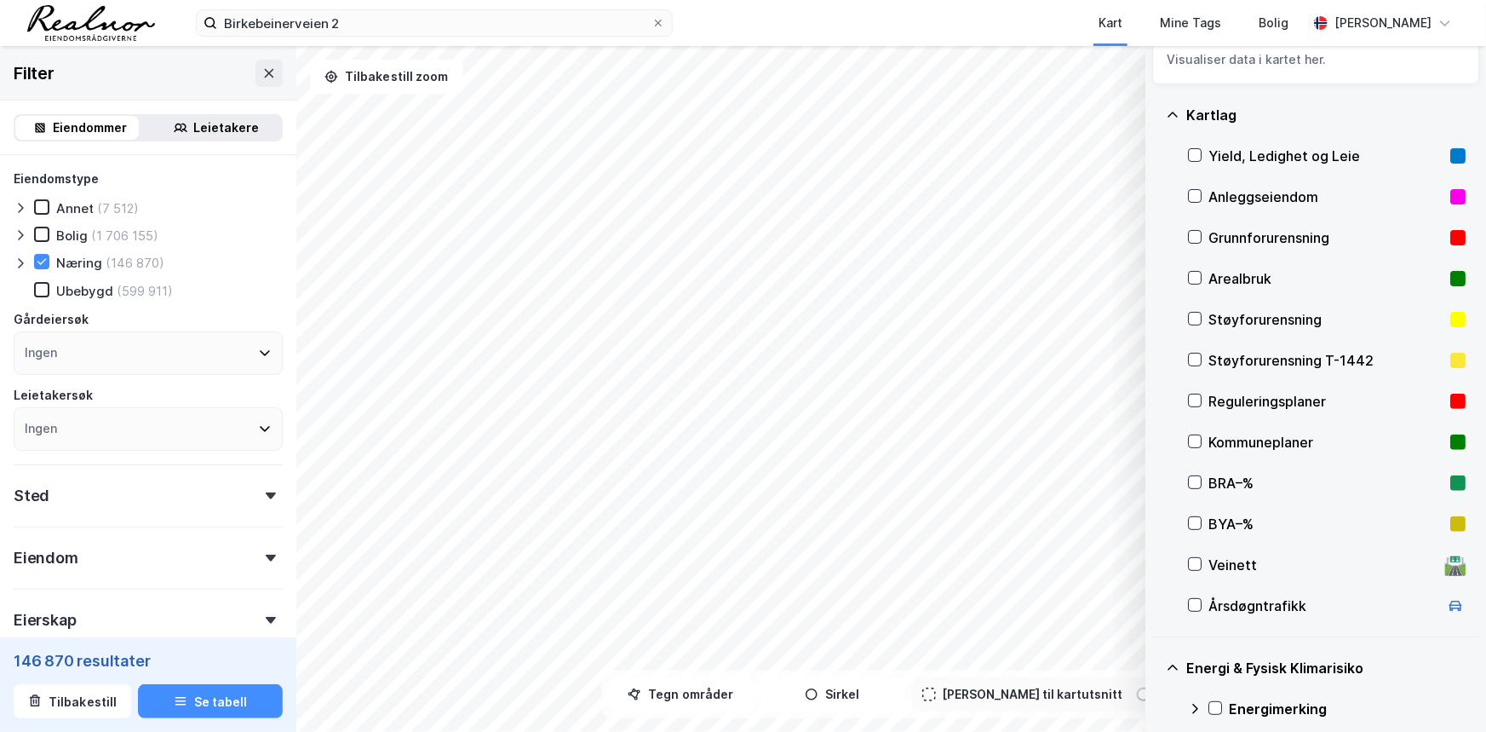
scroll to position [77, 0]
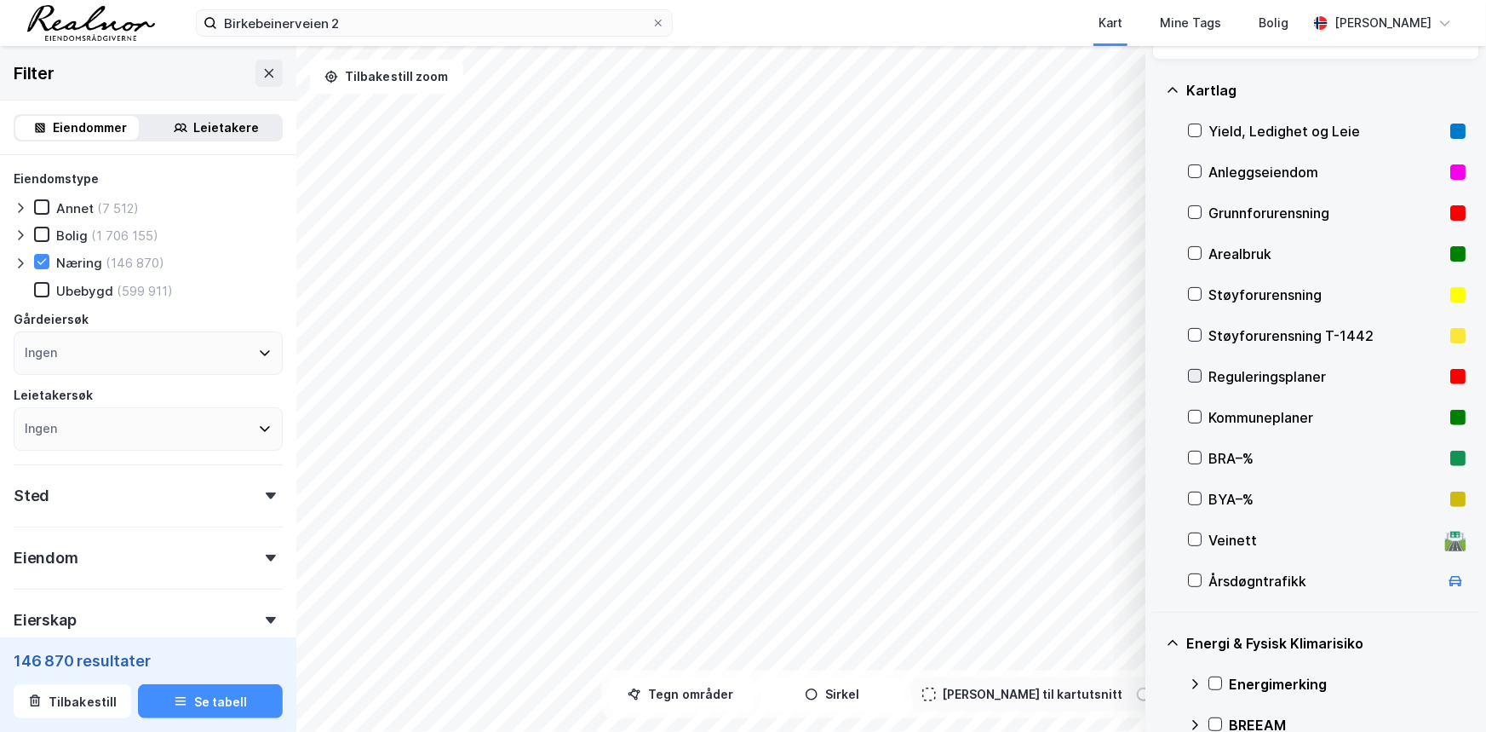
click at [1197, 371] on icon at bounding box center [1195, 376] width 12 height 12
click at [1194, 416] on icon at bounding box center [1195, 417] width 9 height 6
click at [1195, 374] on icon at bounding box center [1195, 376] width 12 height 12
click at [1195, 376] on icon at bounding box center [1195, 376] width 9 height 6
click at [1198, 374] on icon at bounding box center [1195, 376] width 12 height 12
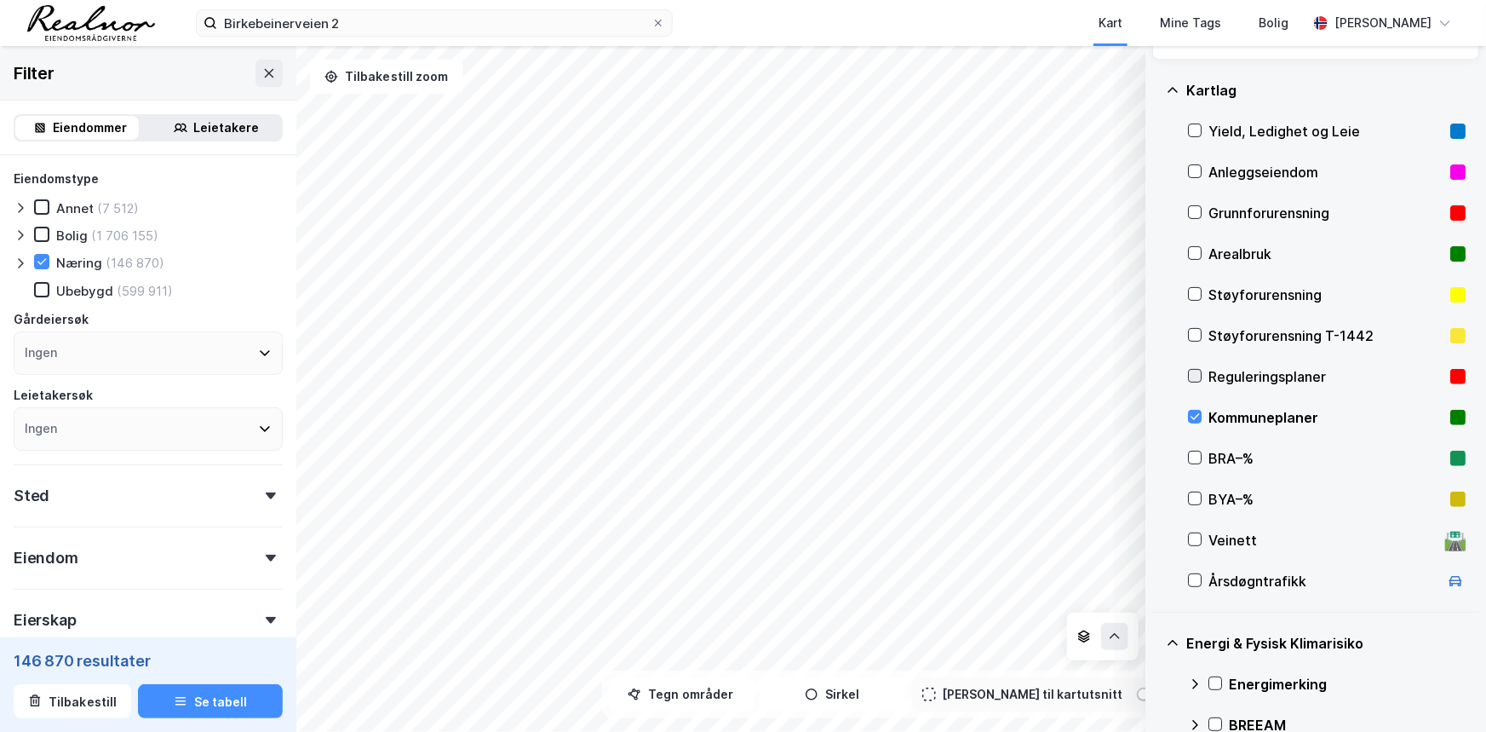
click at [1198, 374] on icon at bounding box center [1195, 376] width 12 height 12
click at [1191, 420] on icon at bounding box center [1195, 416] width 12 height 12
click at [1192, 416] on icon at bounding box center [1195, 417] width 9 height 6
click at [1198, 413] on icon at bounding box center [1195, 416] width 12 height 12
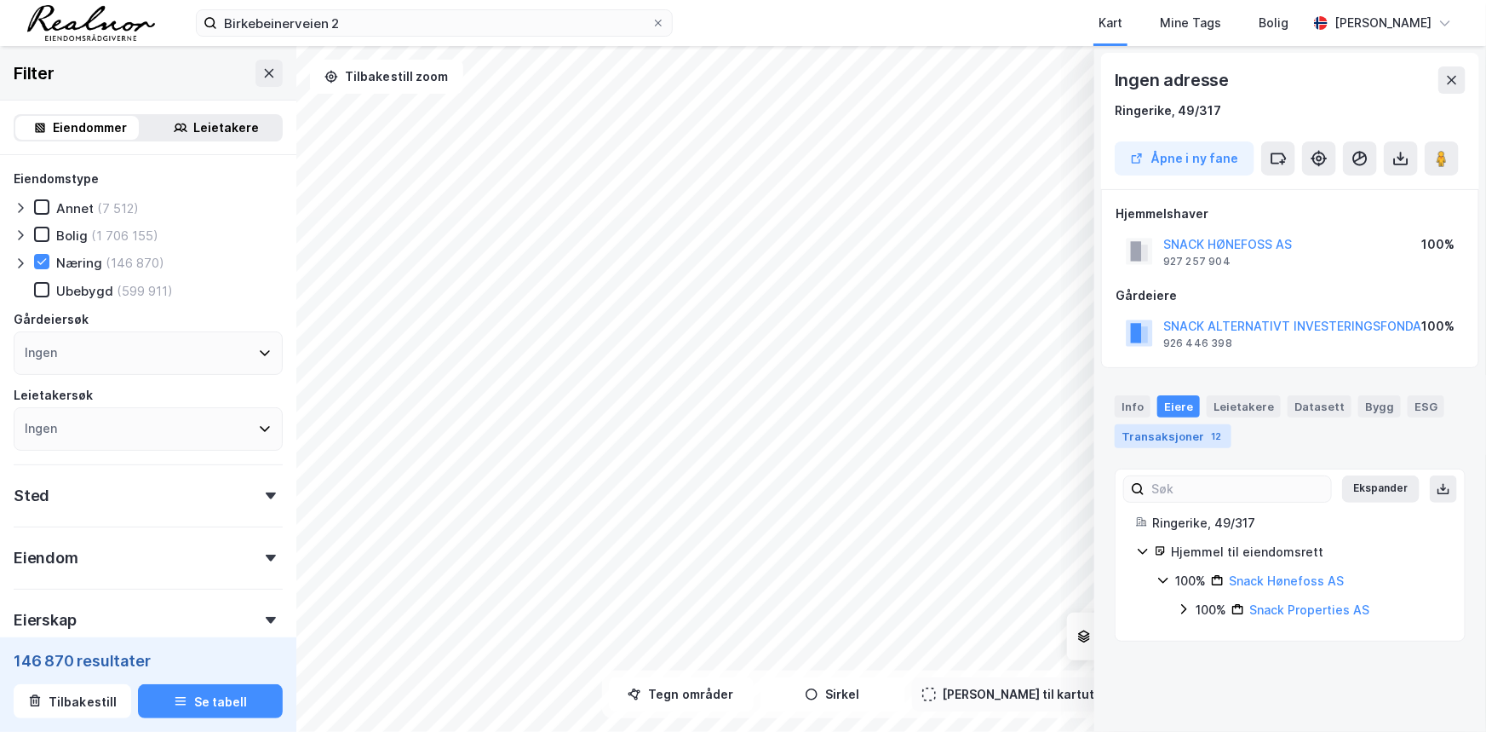
drag, startPoint x: 1192, startPoint y: 438, endPoint x: 1203, endPoint y: 433, distance: 11.1
click at [1192, 438] on div "Transaksjoner 12" at bounding box center [1173, 436] width 117 height 24
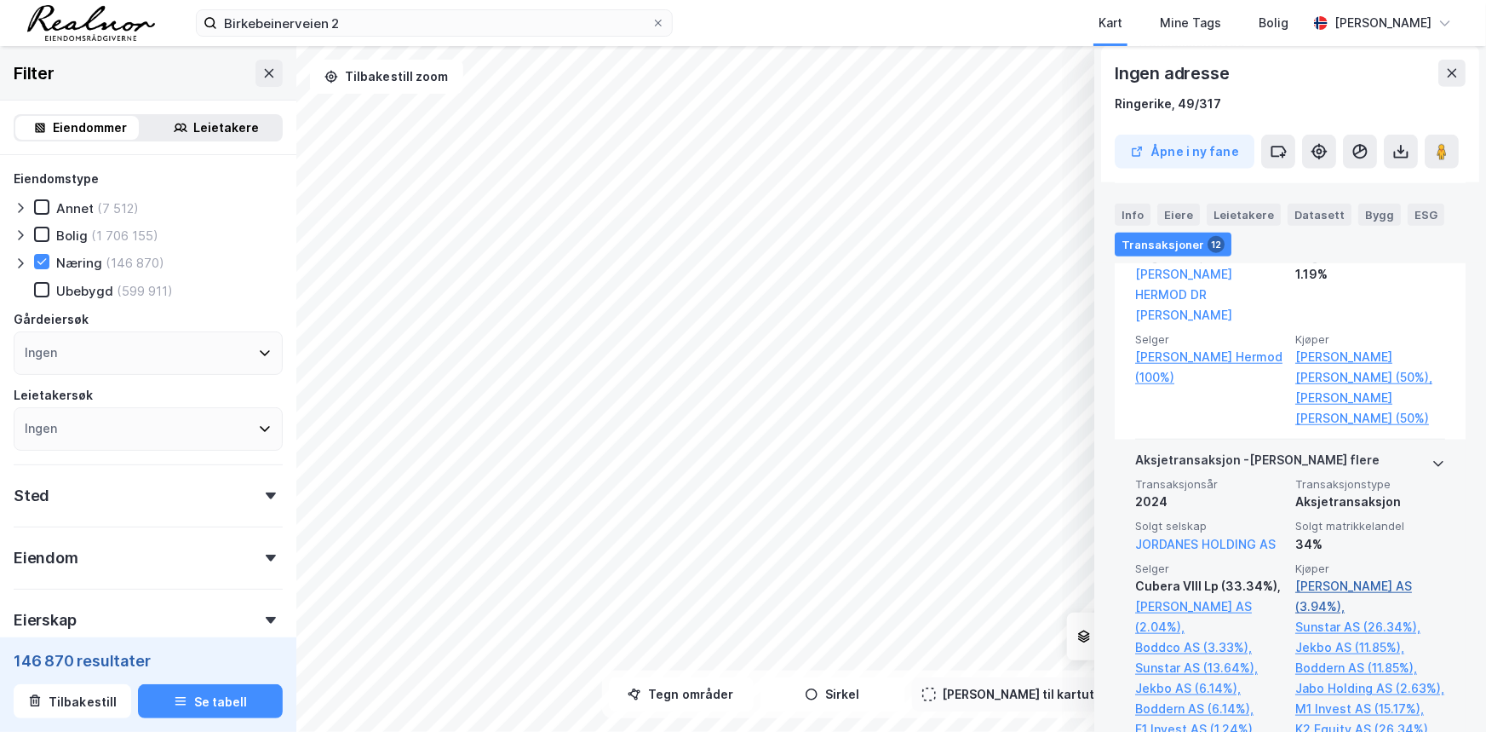
scroll to position [288, 0]
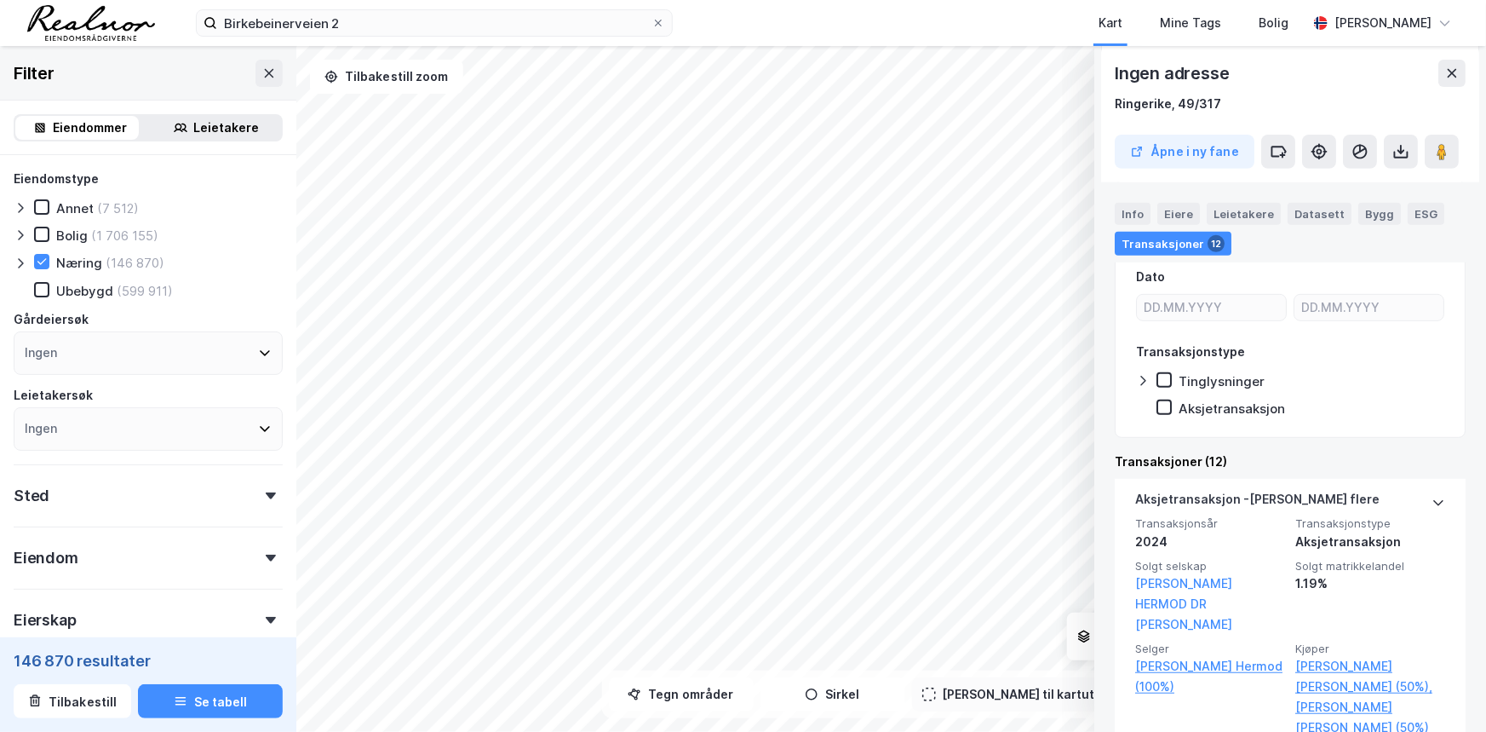
click at [1408, 216] on div "ESG" at bounding box center [1426, 214] width 37 height 22
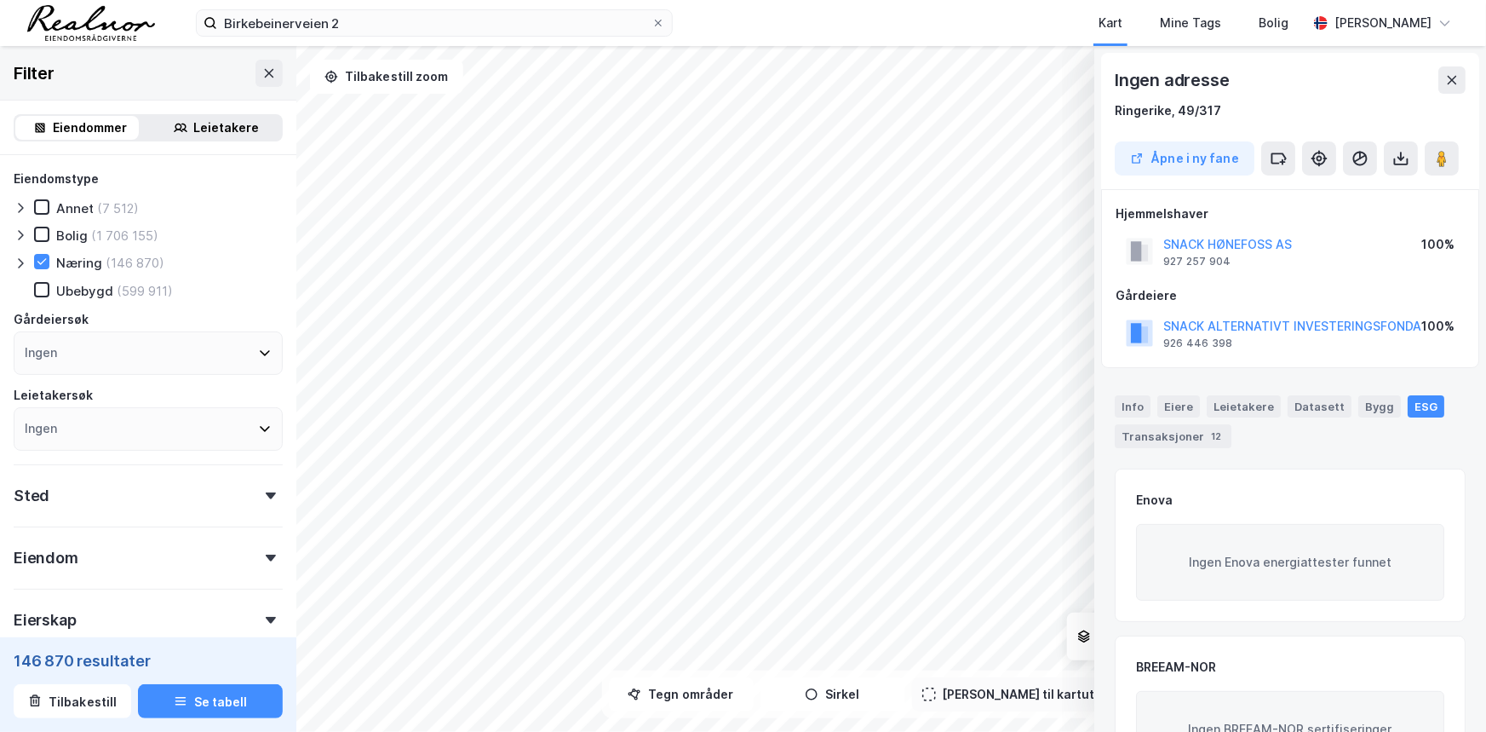
scroll to position [77, 0]
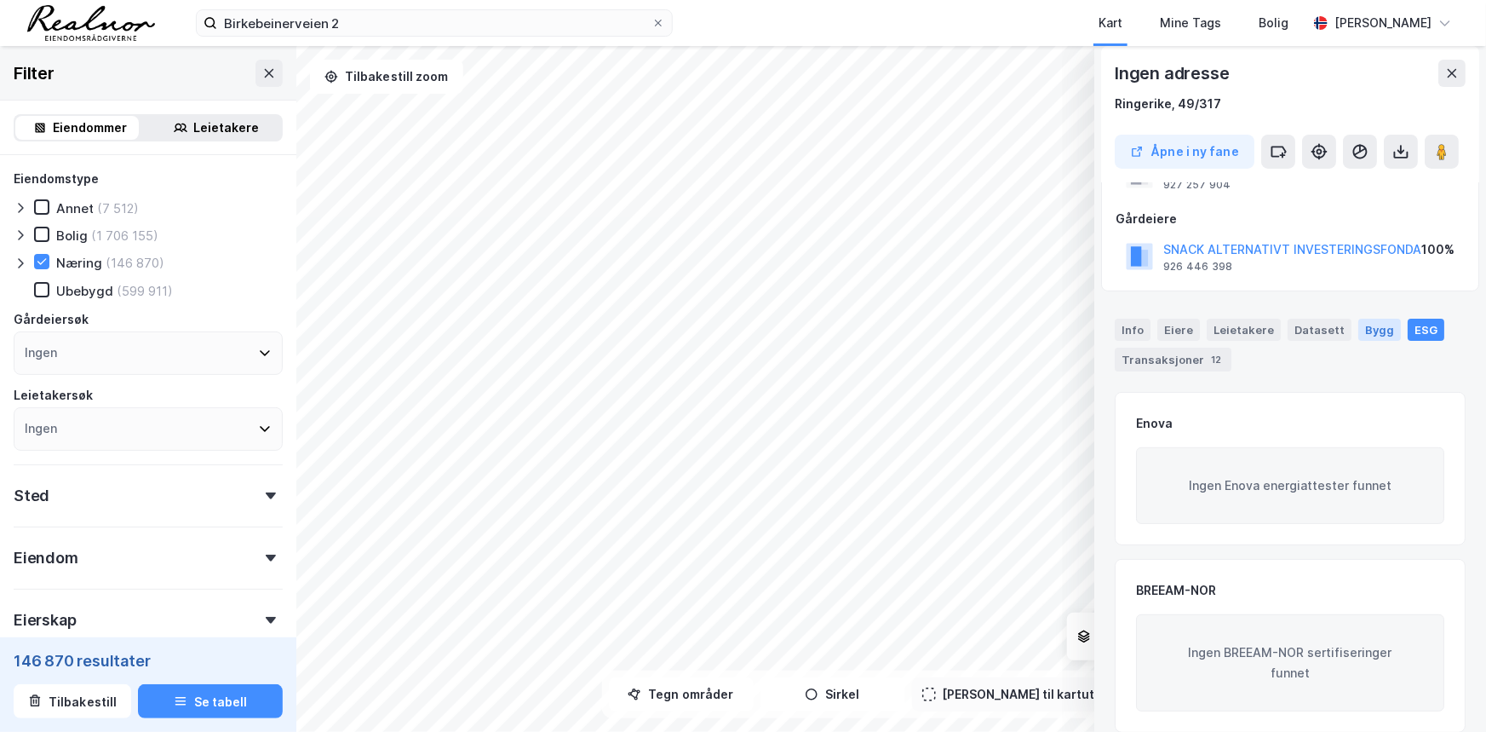
click at [1371, 321] on div "Bygg" at bounding box center [1379, 330] width 43 height 22
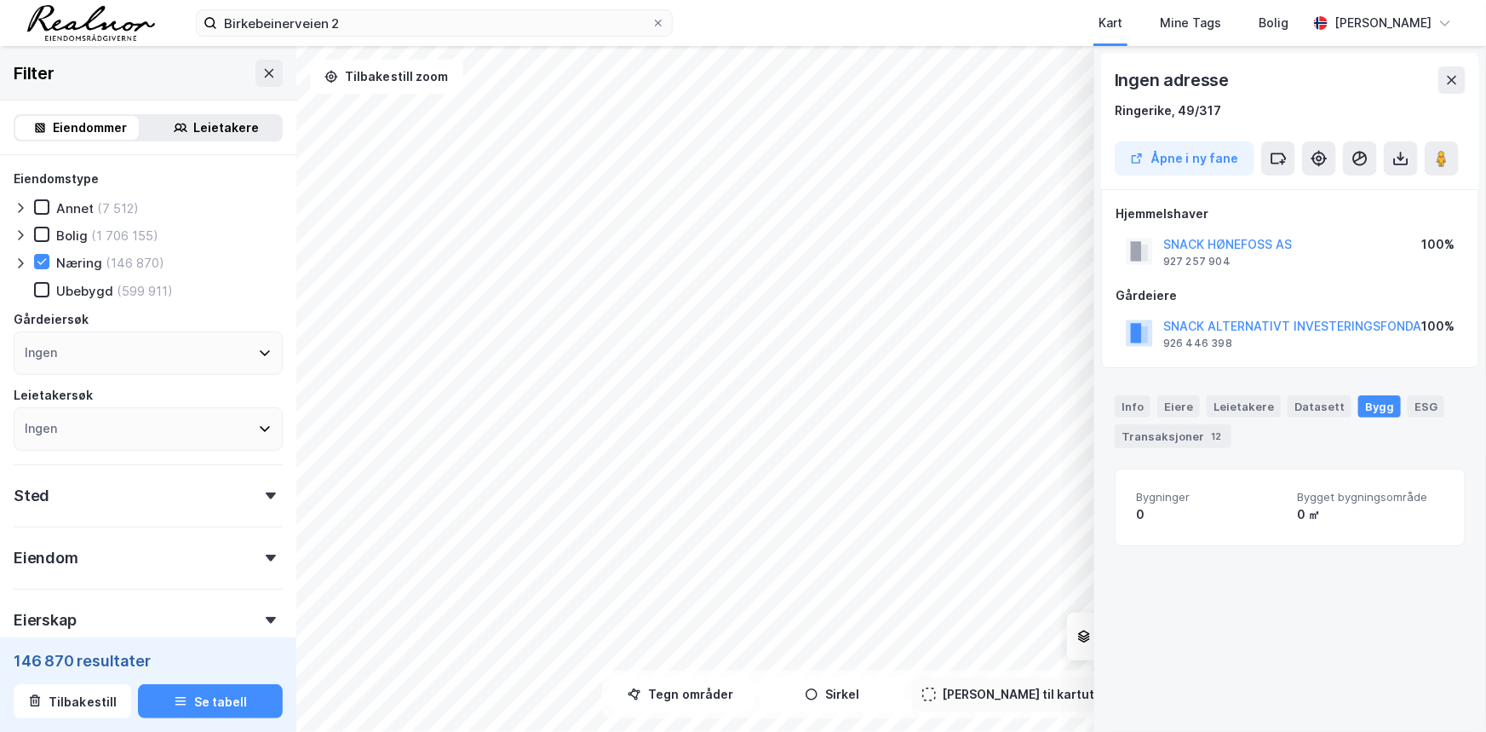
scroll to position [0, 0]
click at [1309, 410] on div "Datasett" at bounding box center [1320, 406] width 64 height 22
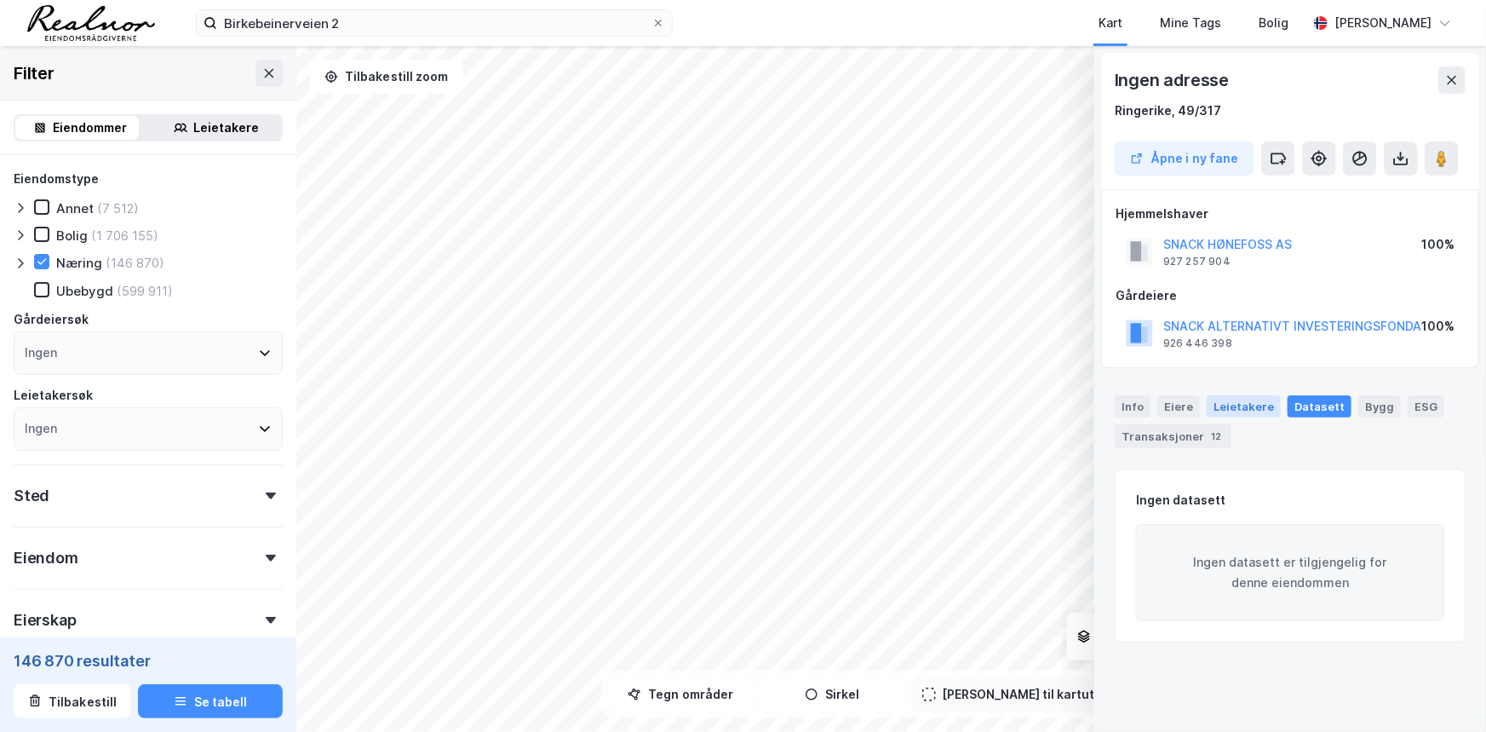
click at [1249, 408] on div "Leietakere" at bounding box center [1244, 406] width 74 height 22
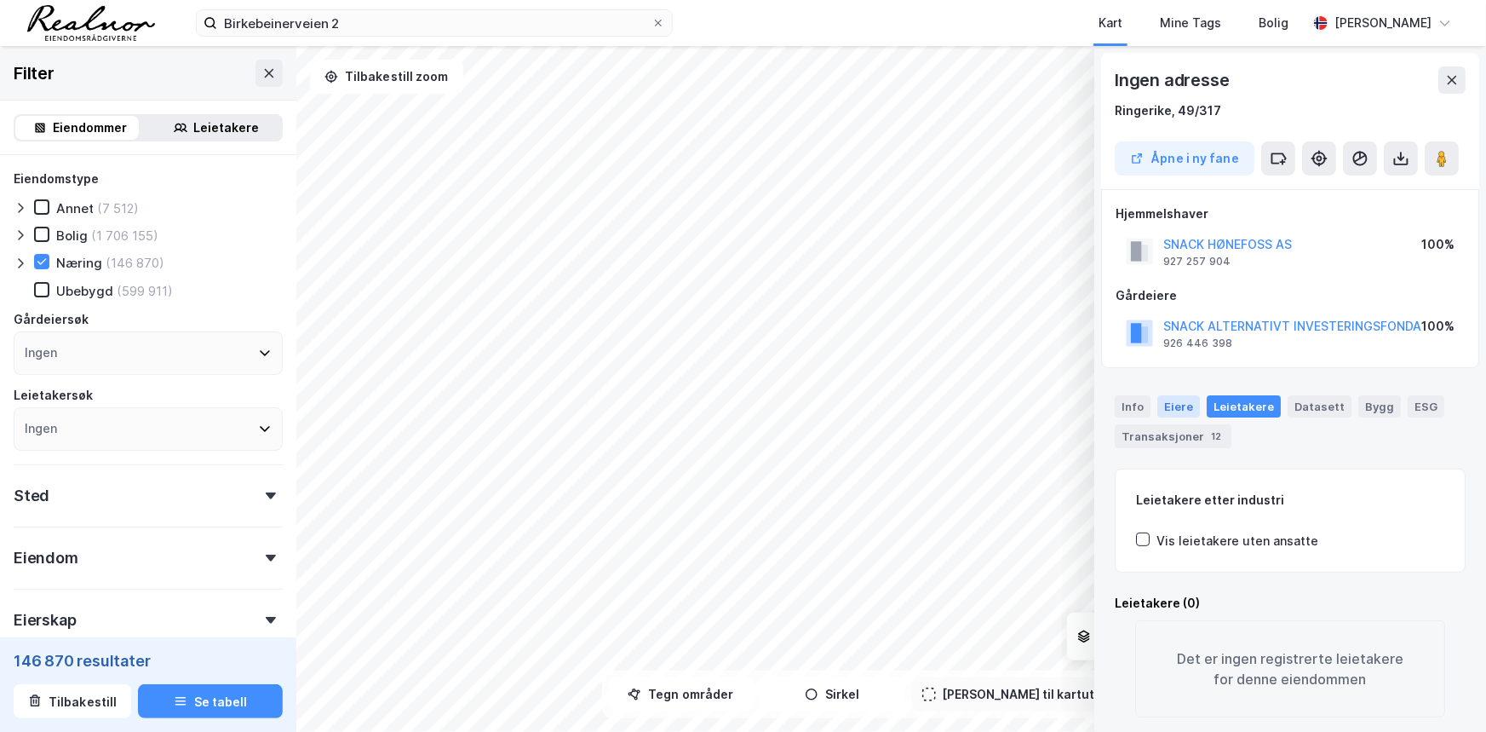
click at [1180, 400] on div "Eiere" at bounding box center [1178, 406] width 43 height 22
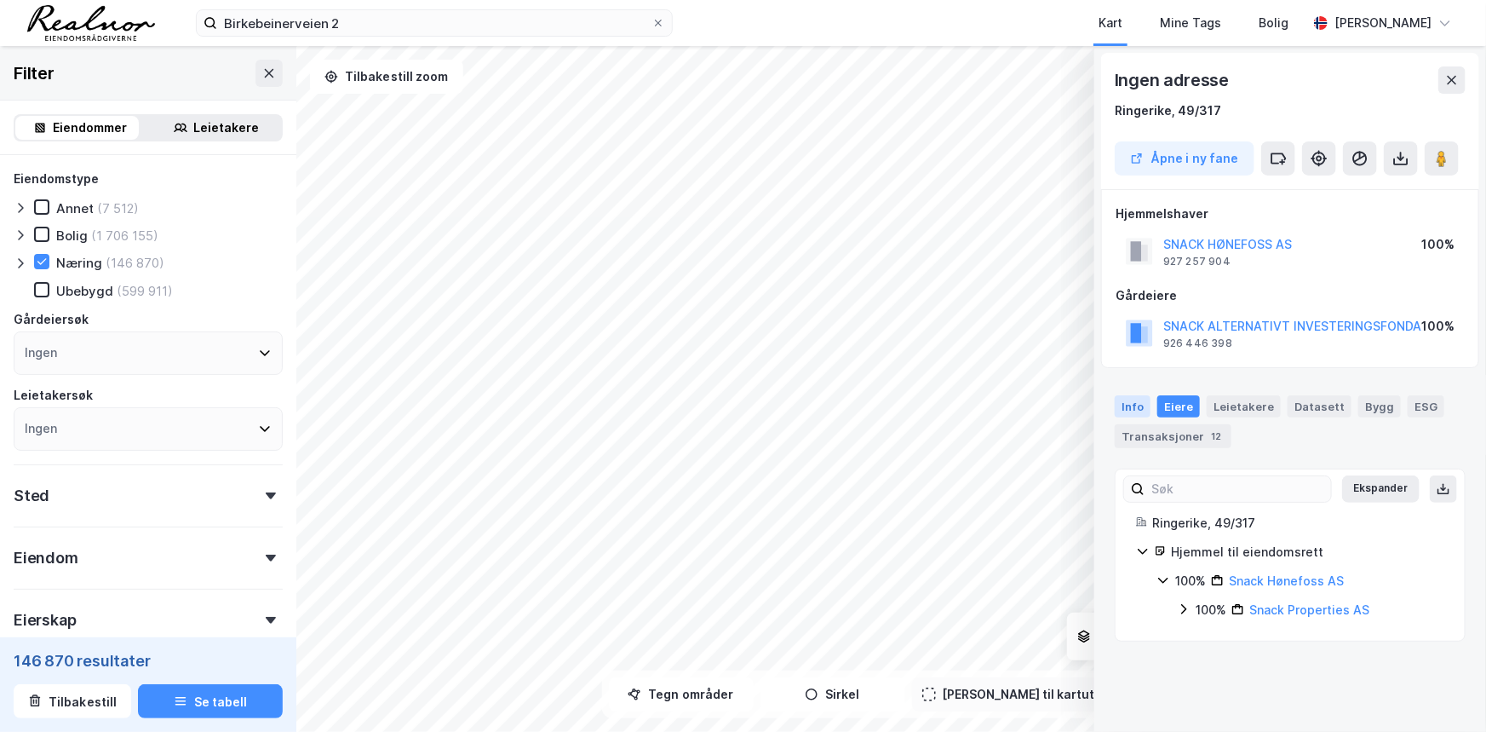
click at [1135, 402] on div "Info" at bounding box center [1133, 406] width 36 height 22
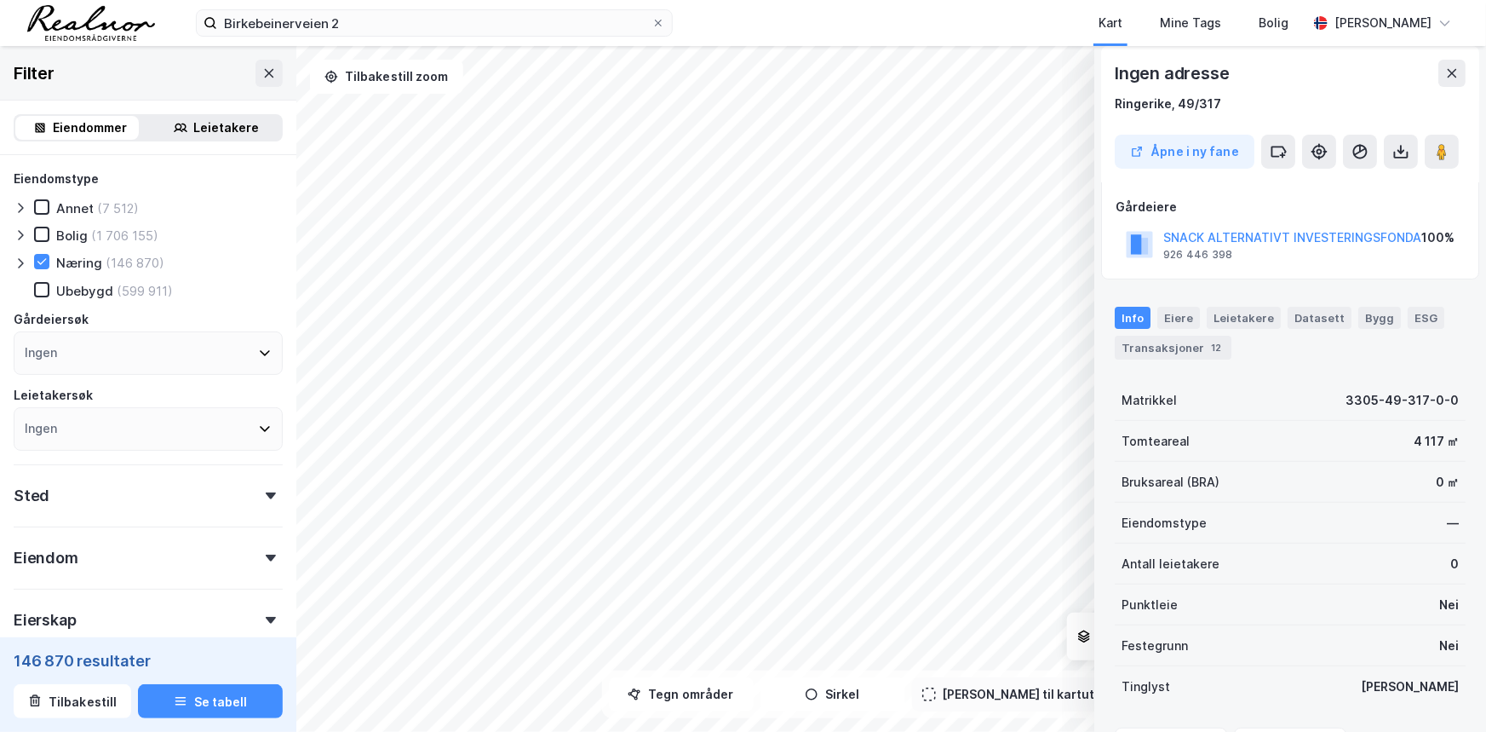
scroll to position [193, 0]
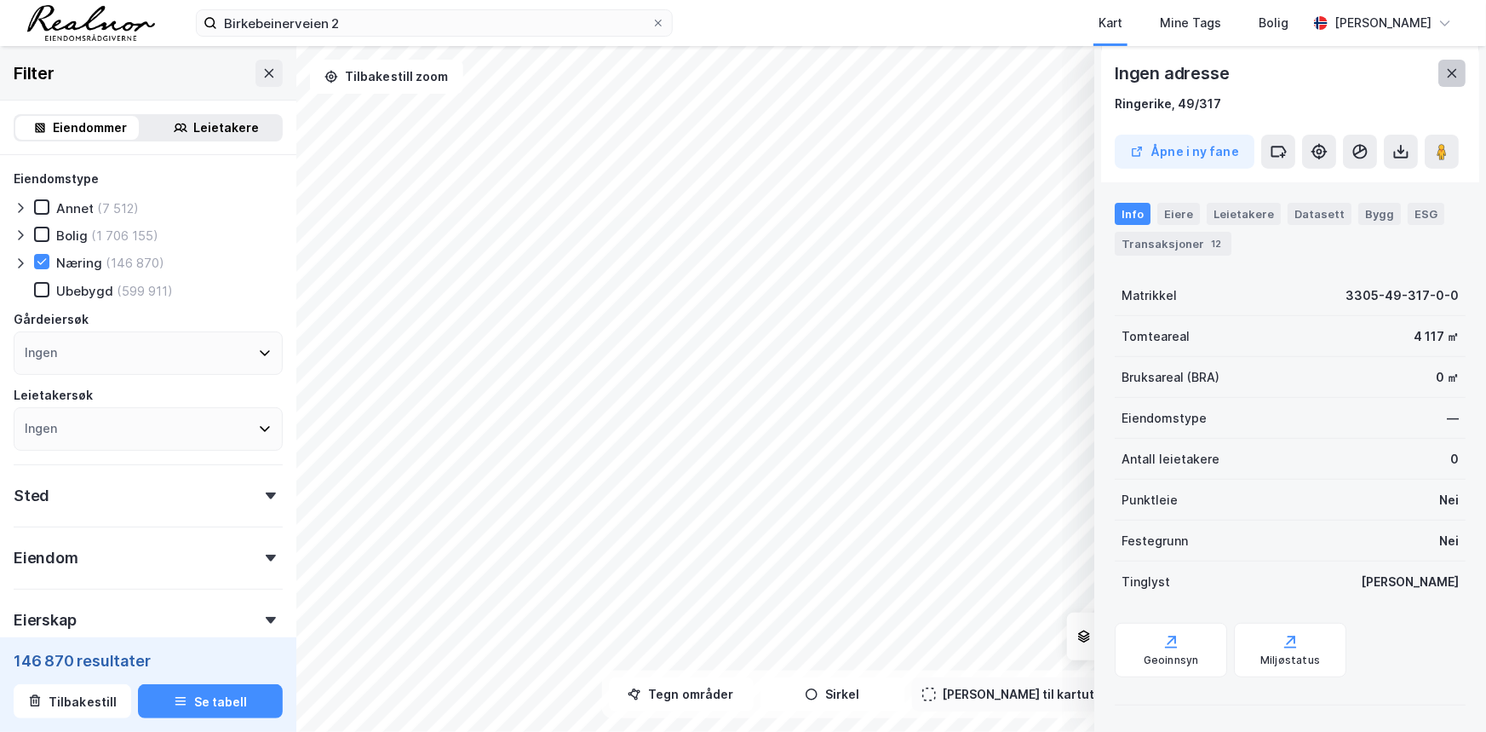
click at [1457, 74] on icon at bounding box center [1452, 73] width 14 height 14
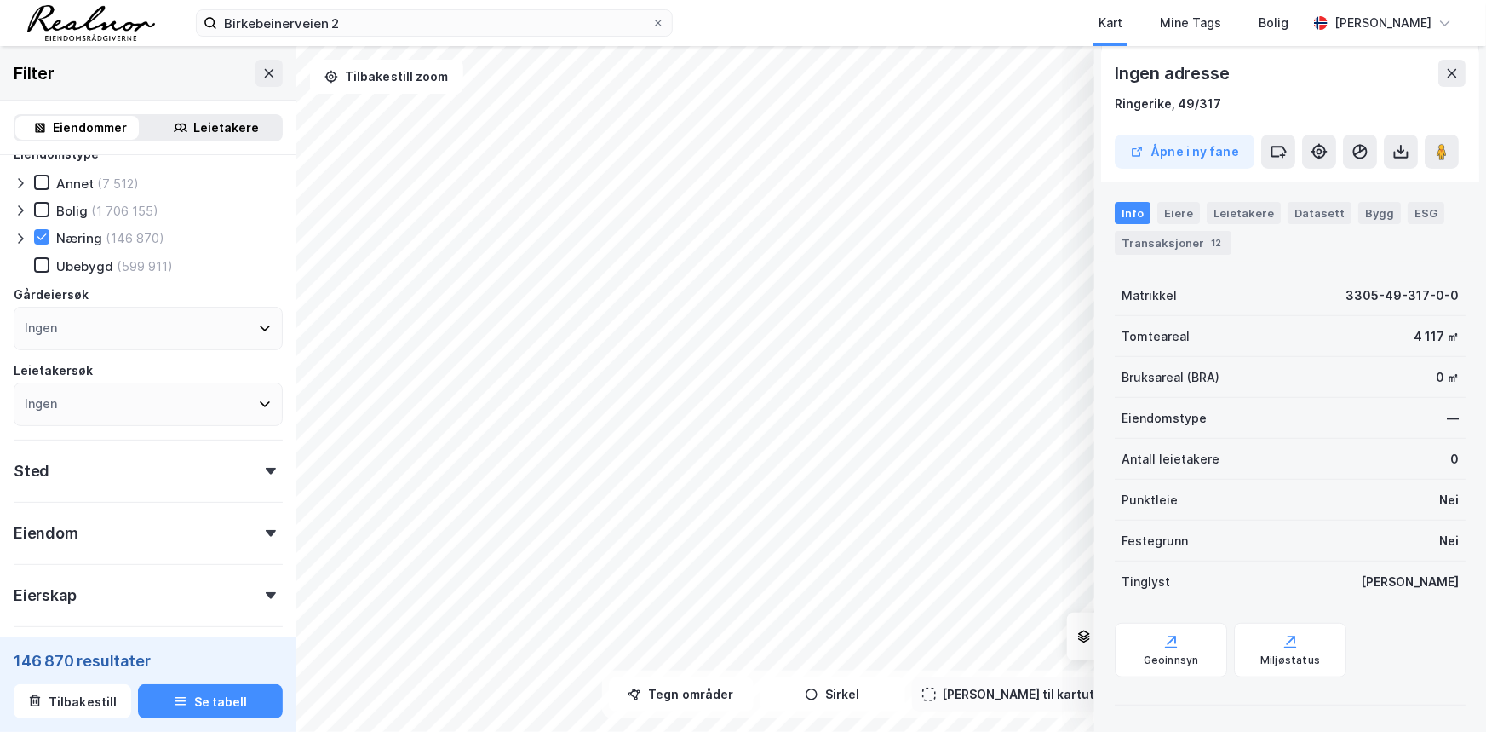
scroll to position [0, 0]
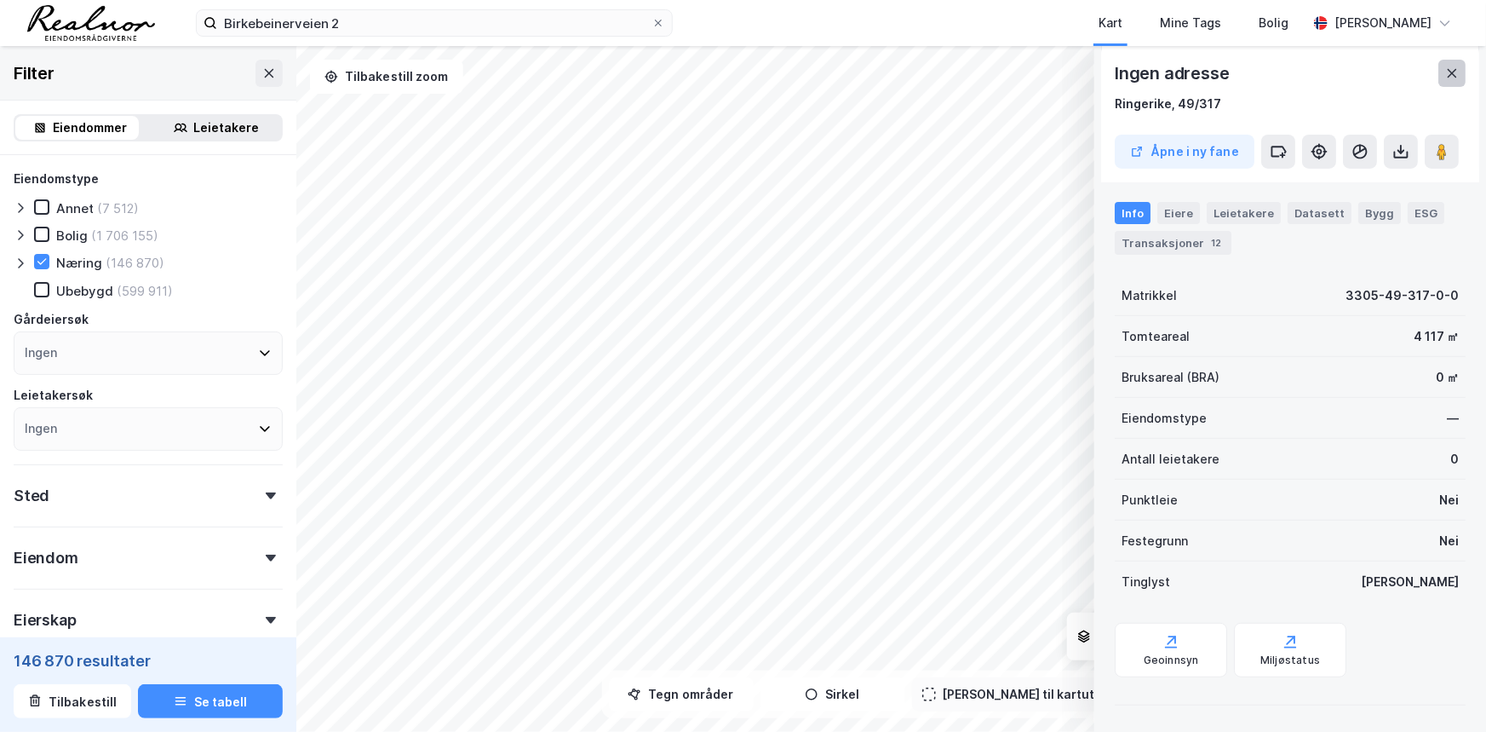
click at [1439, 72] on button at bounding box center [1451, 73] width 27 height 27
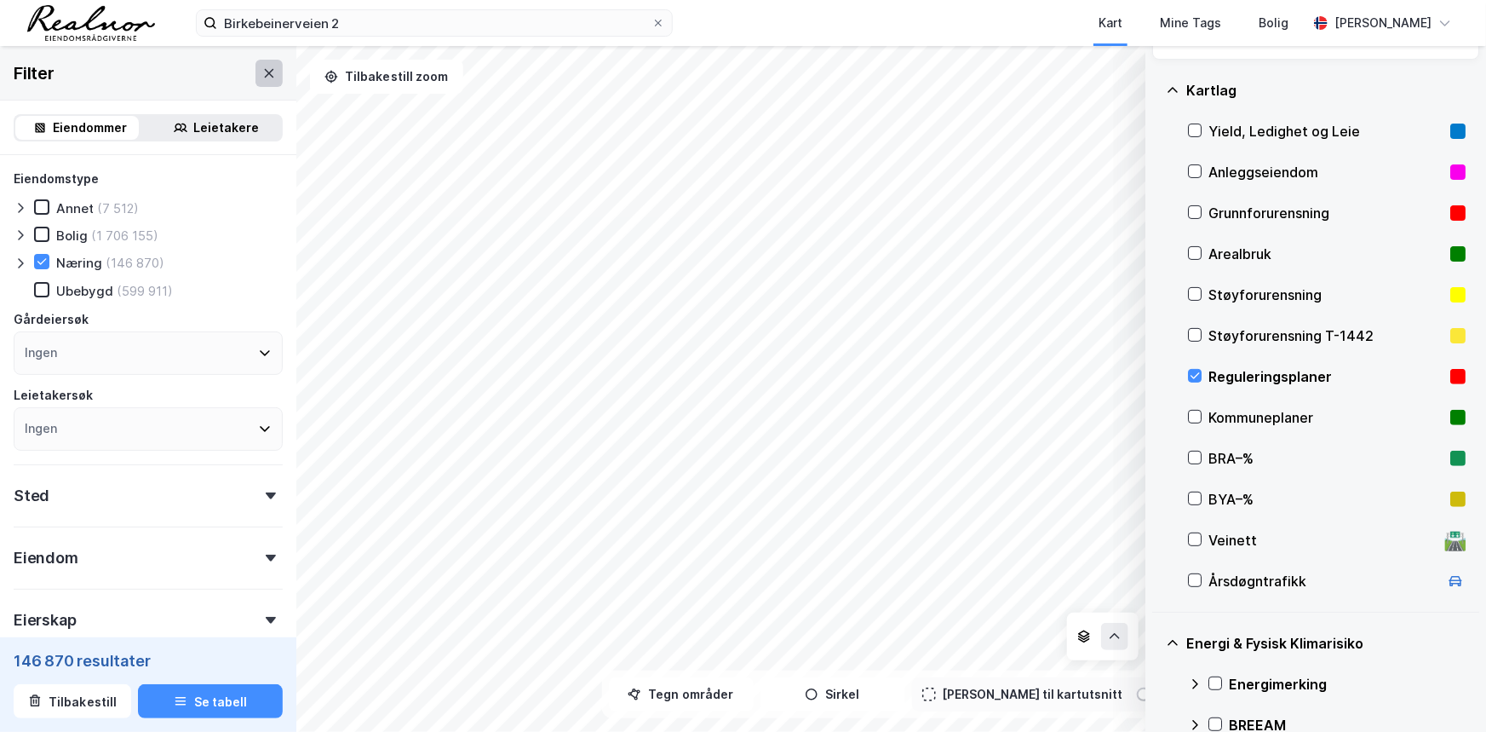
click at [265, 74] on icon at bounding box center [269, 72] width 9 height 9
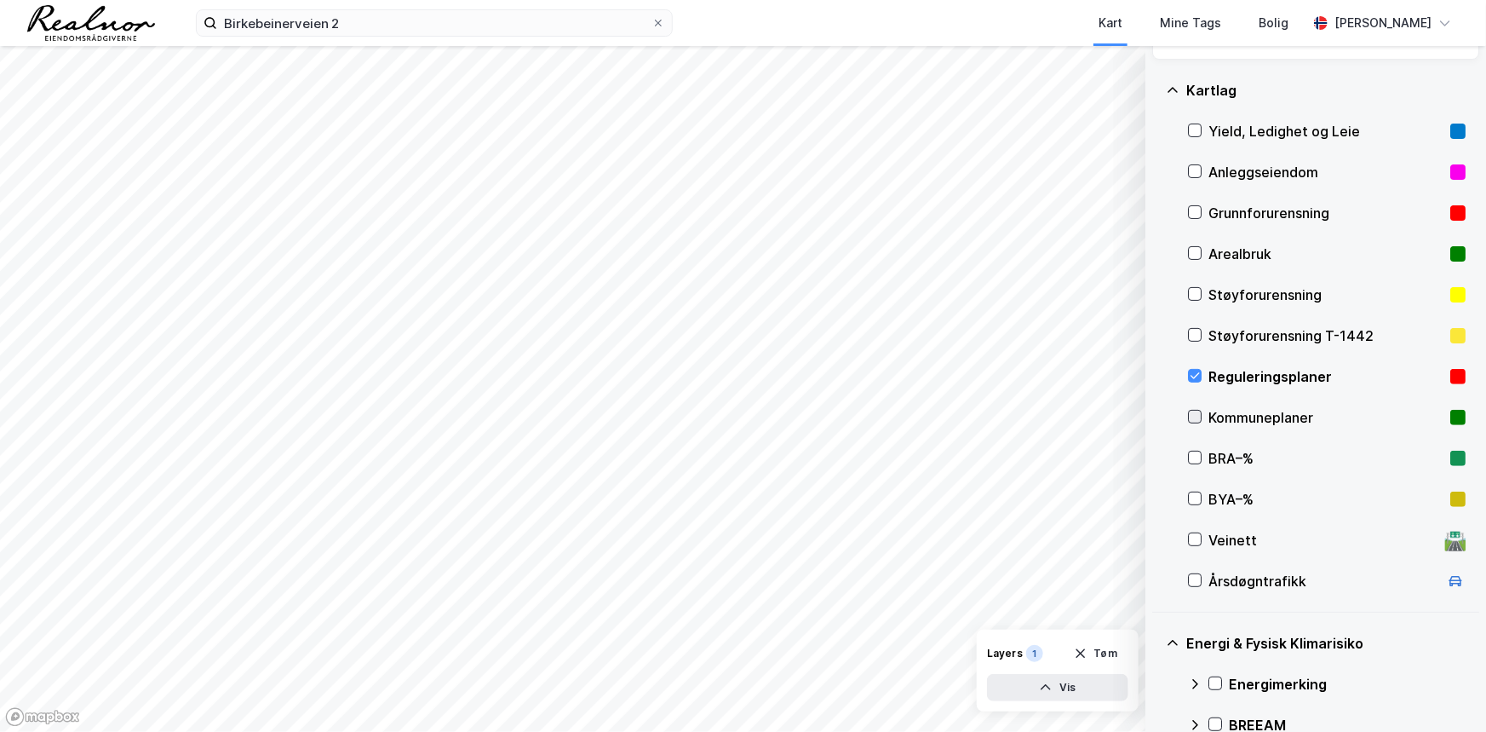
click at [1193, 416] on icon at bounding box center [1195, 417] width 9 height 6
click at [1197, 374] on icon at bounding box center [1195, 376] width 9 height 6
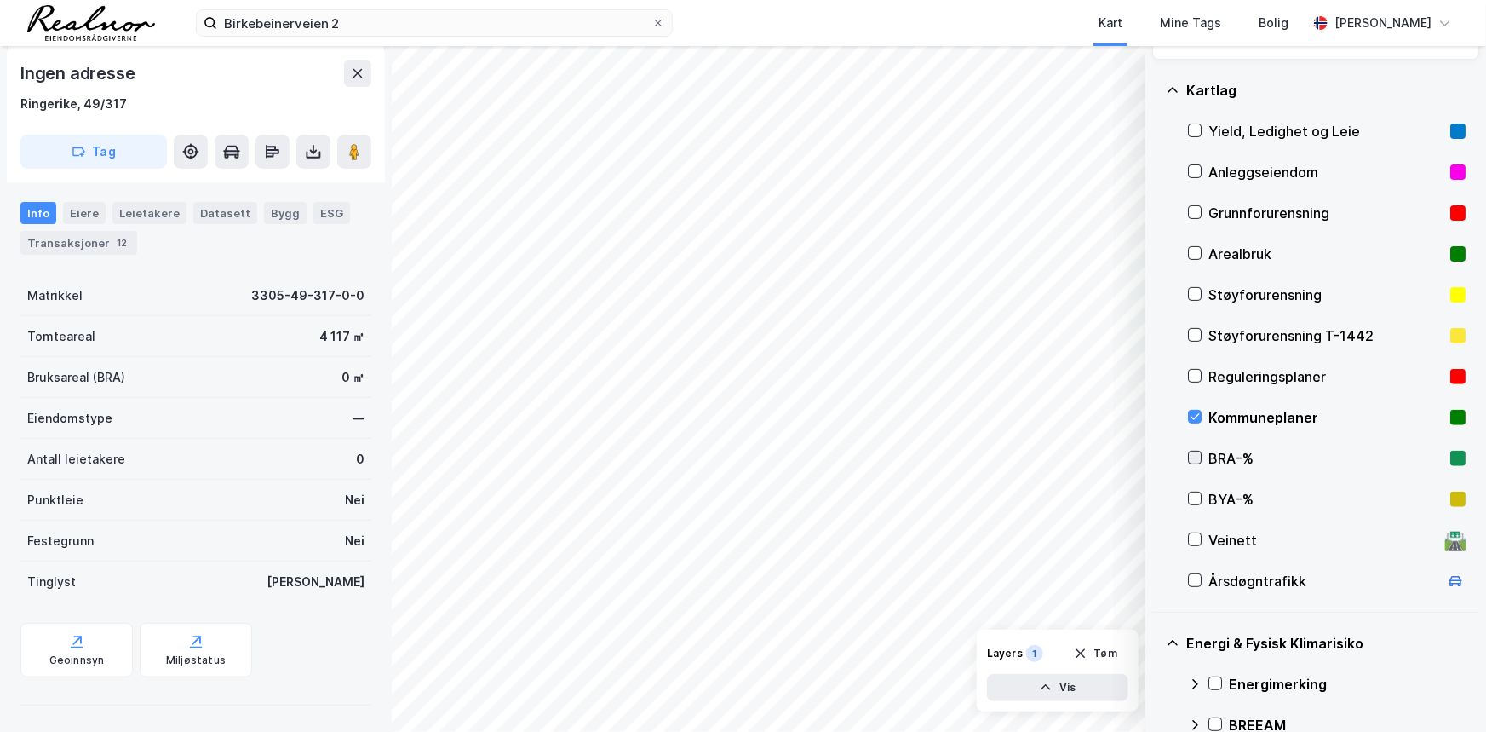
click at [1197, 451] on icon at bounding box center [1195, 457] width 12 height 12
click at [1200, 415] on icon at bounding box center [1195, 416] width 12 height 12
click at [1192, 412] on icon at bounding box center [1195, 416] width 12 height 12
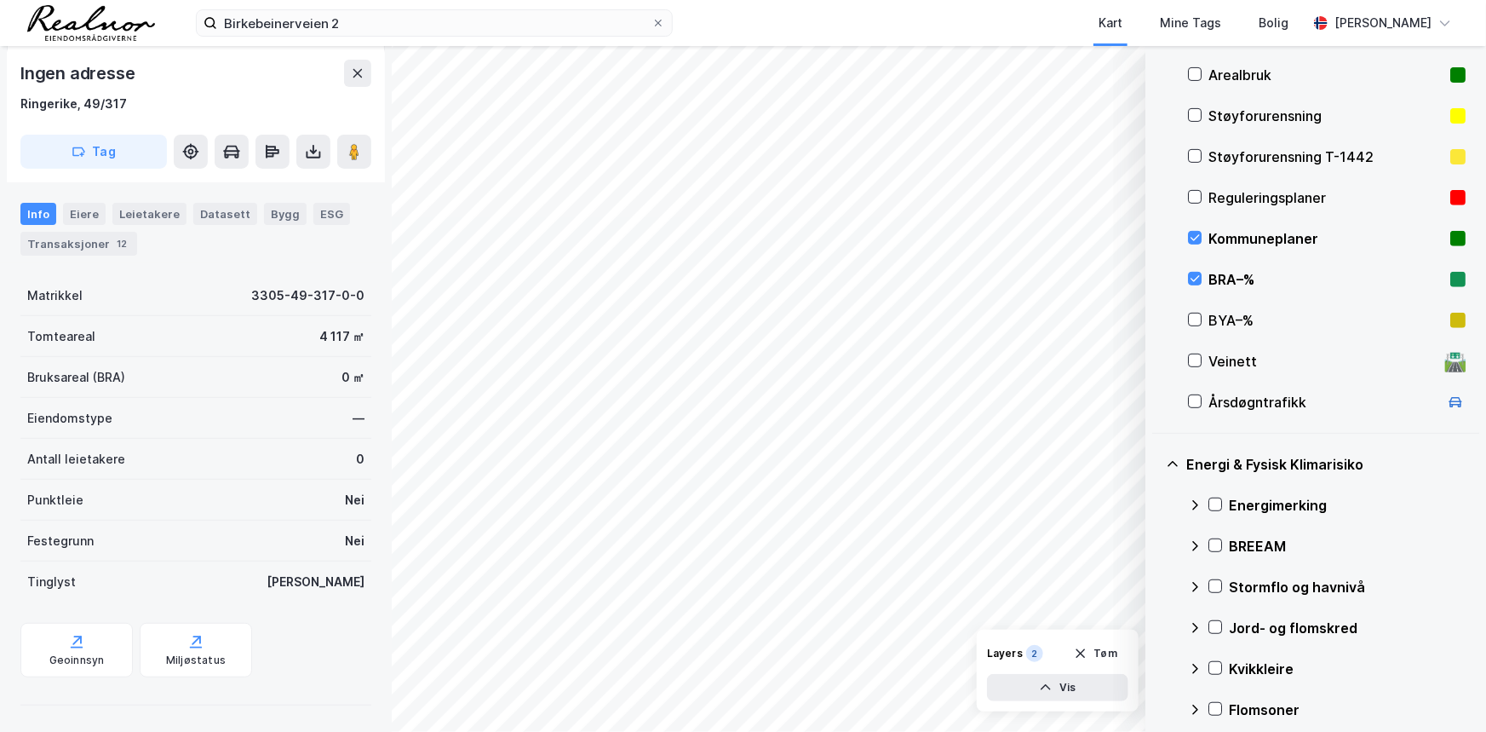
scroll to position [154, 0]
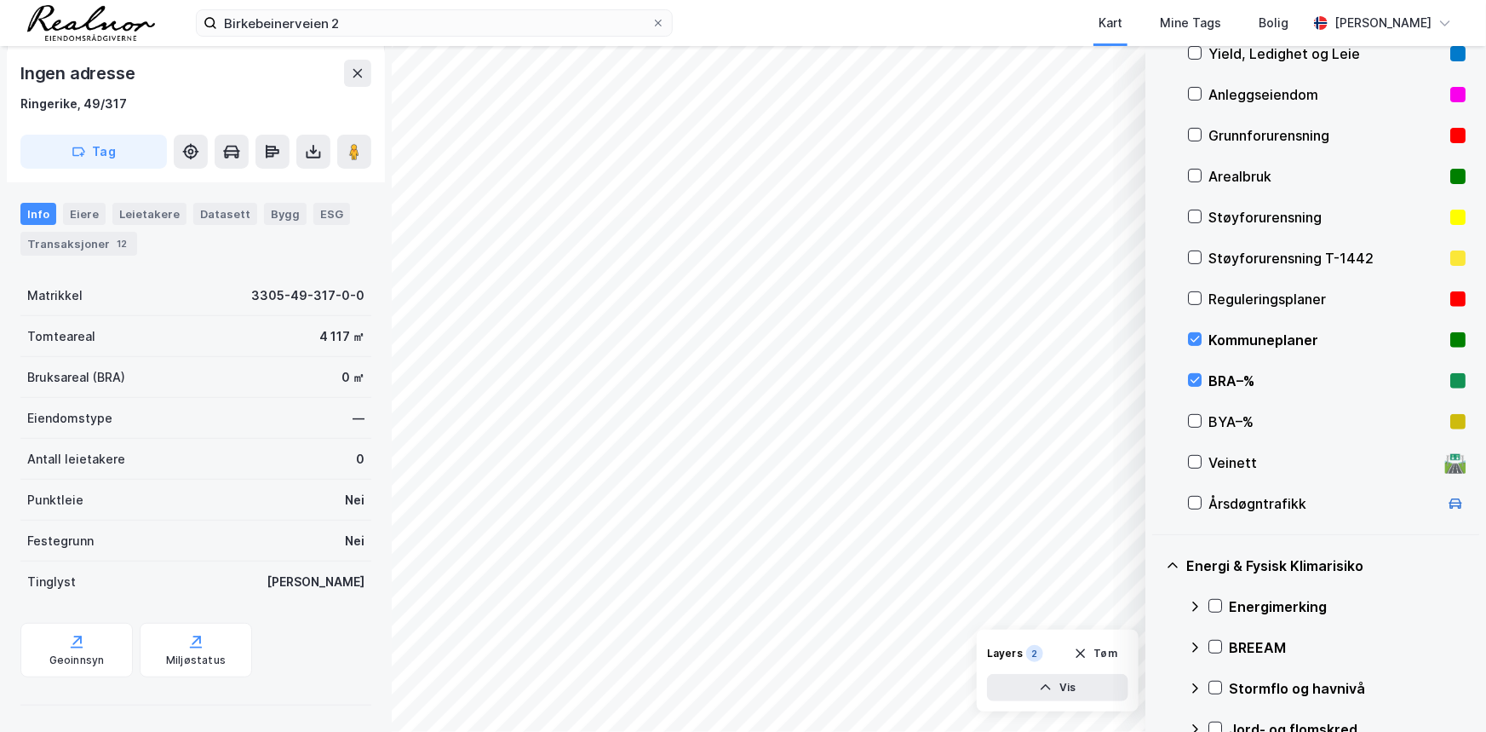
click at [1170, 220] on div "© Mapbox © OpenStreetMap Improve this map © Maxar Datasett Visualiser data i ka…" at bounding box center [743, 389] width 1486 height 686
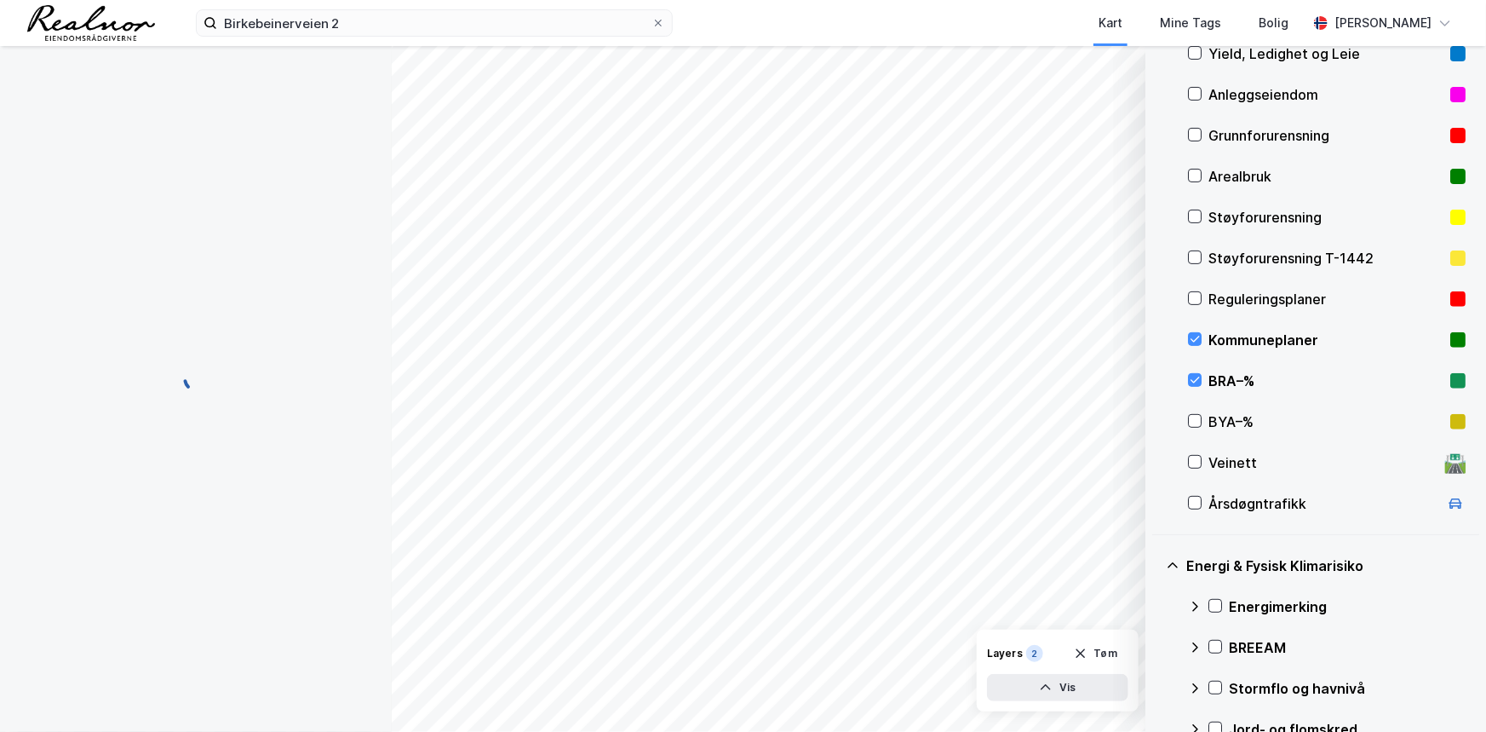
scroll to position [193, 0]
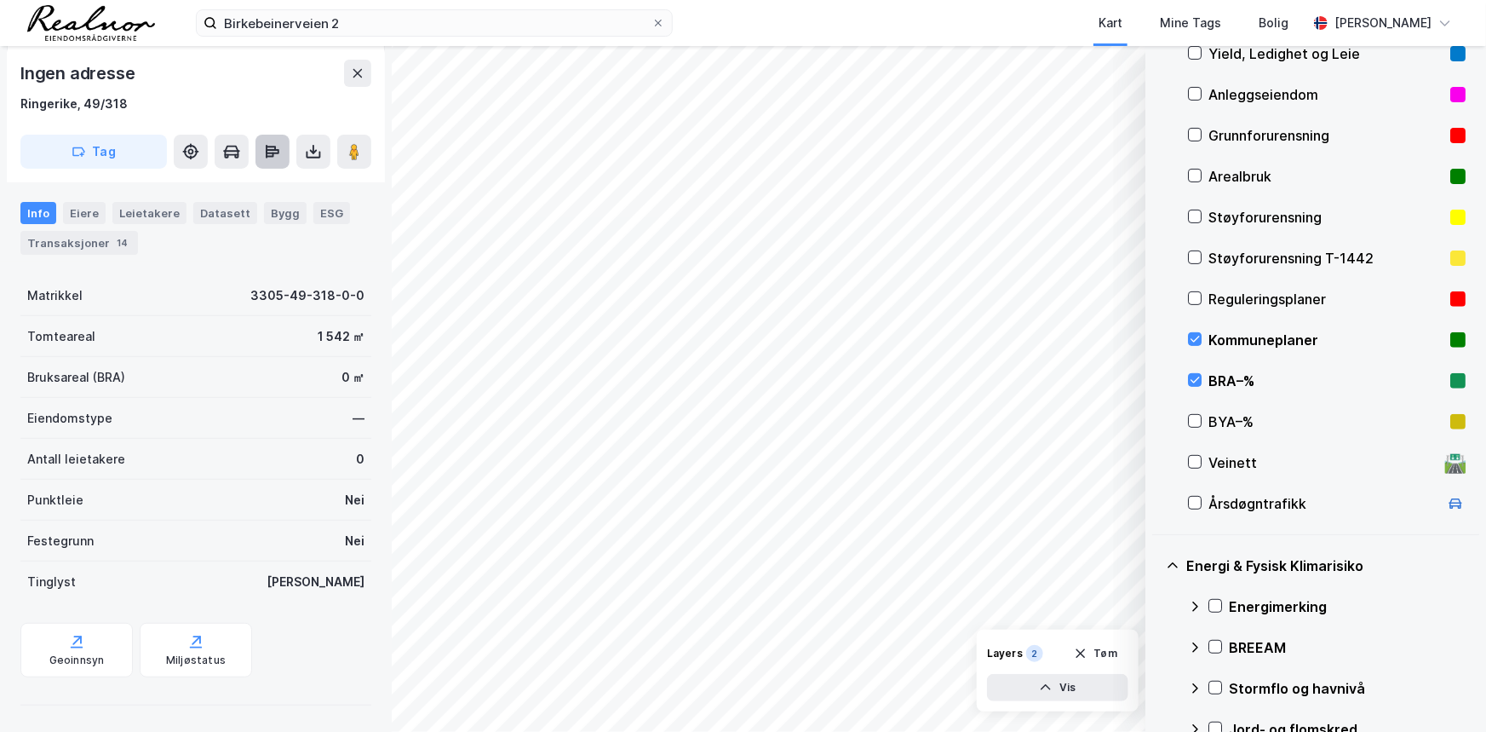
click at [265, 151] on icon at bounding box center [272, 151] width 17 height 17
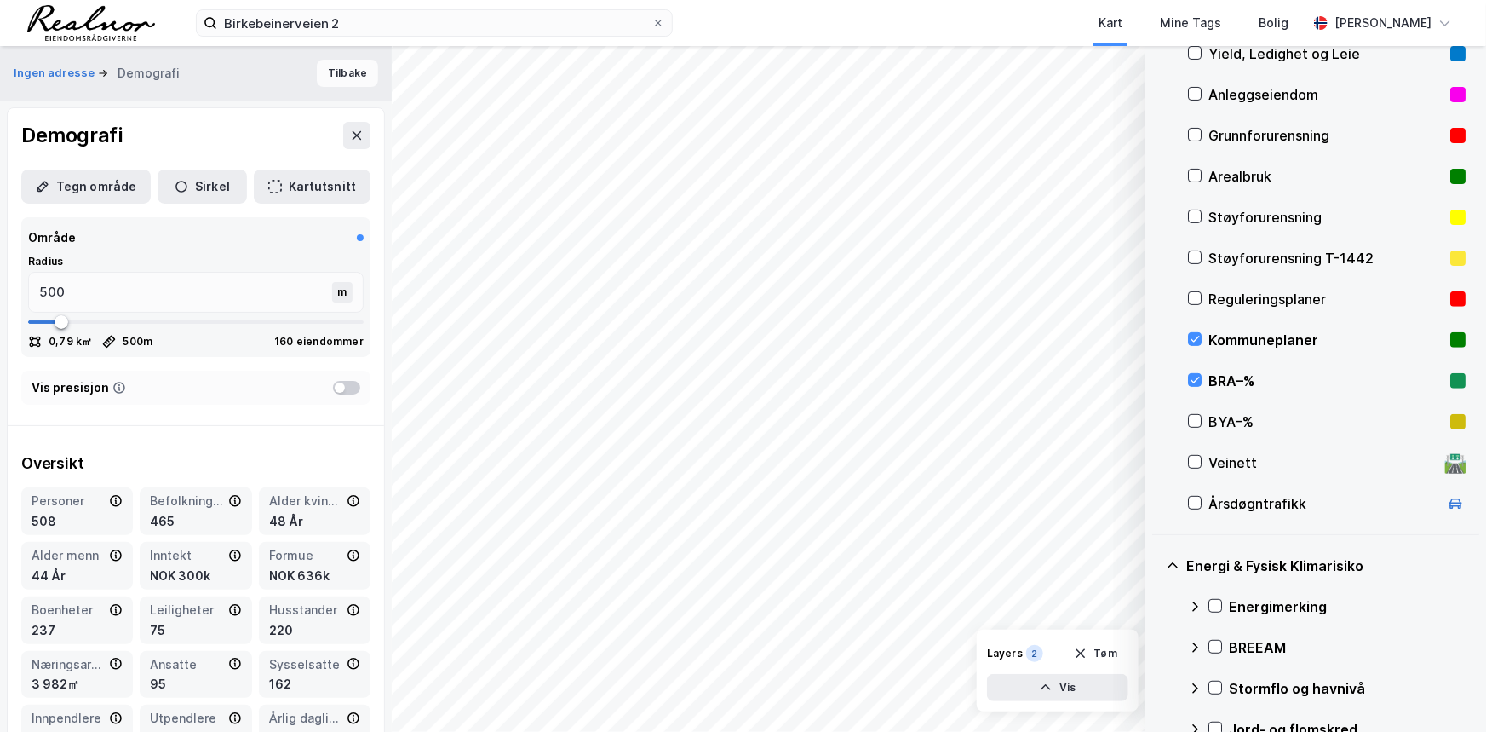
click at [334, 63] on button "Tilbake" at bounding box center [347, 73] width 61 height 27
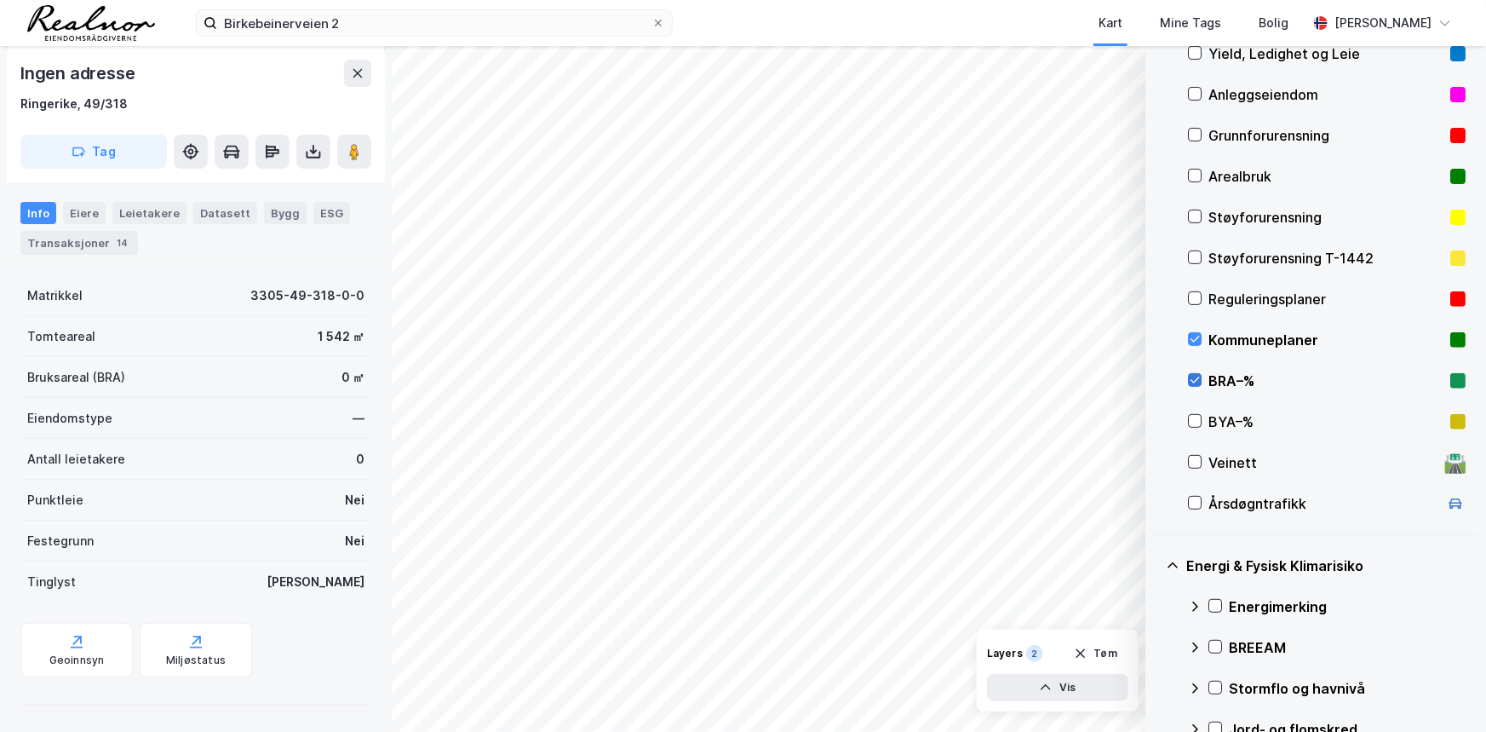
click at [1197, 384] on icon at bounding box center [1195, 380] width 12 height 12
click at [1196, 296] on icon at bounding box center [1195, 298] width 12 height 12
click at [1197, 333] on icon at bounding box center [1195, 339] width 12 height 12
drag, startPoint x: 136, startPoint y: 109, endPoint x: 22, endPoint y: 110, distance: 114.1
click at [22, 110] on div "Ringerike, 49/318" at bounding box center [195, 104] width 351 height 20
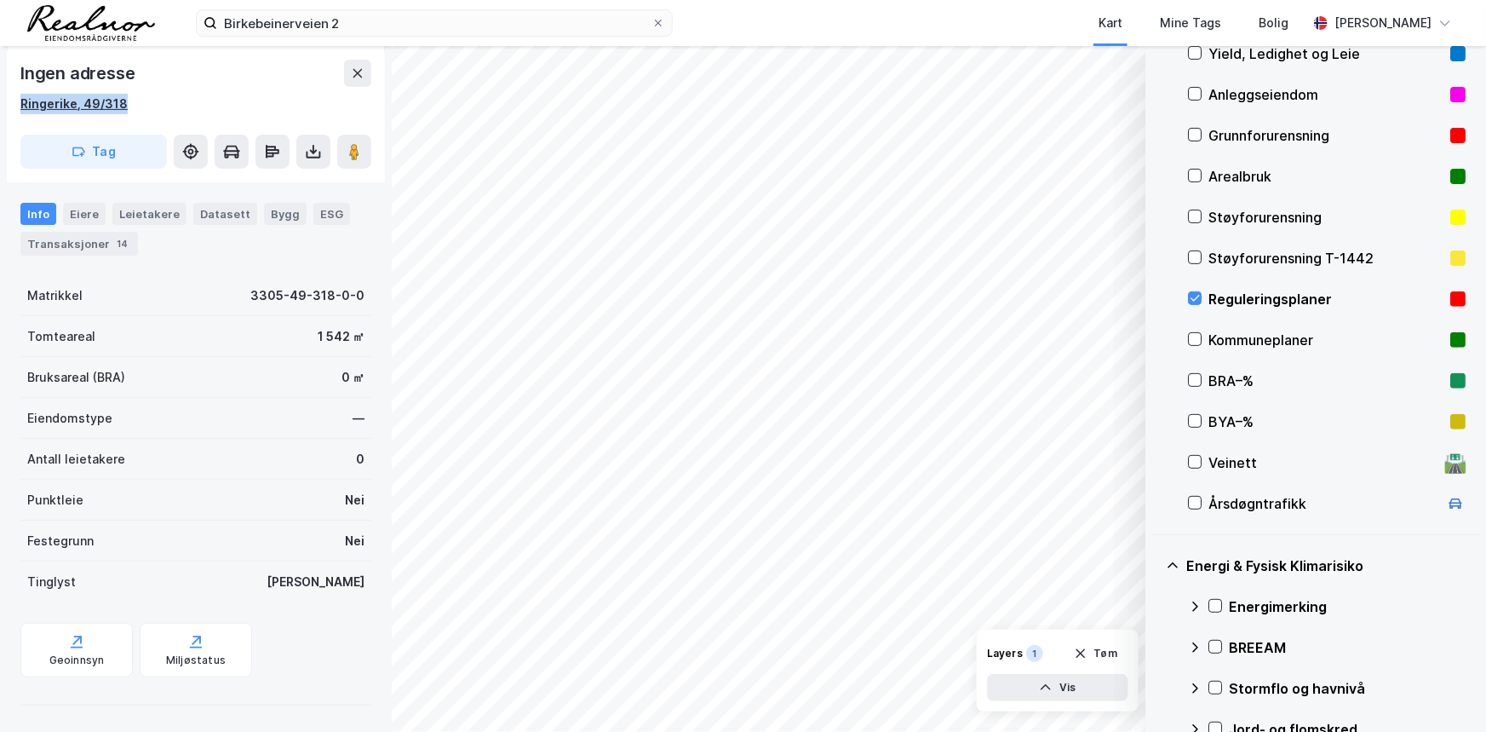
copy div "Ringerike, 49/318"
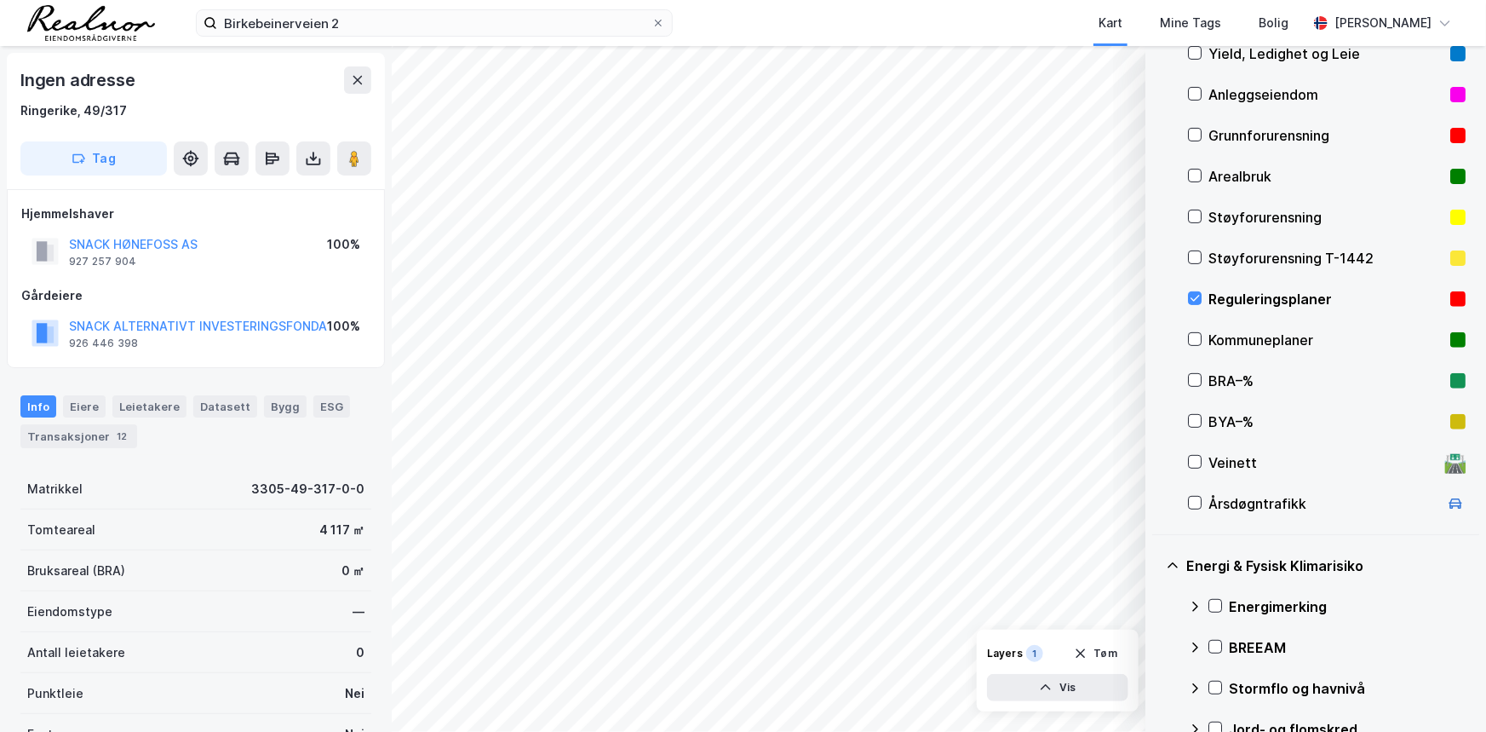
scroll to position [193, 0]
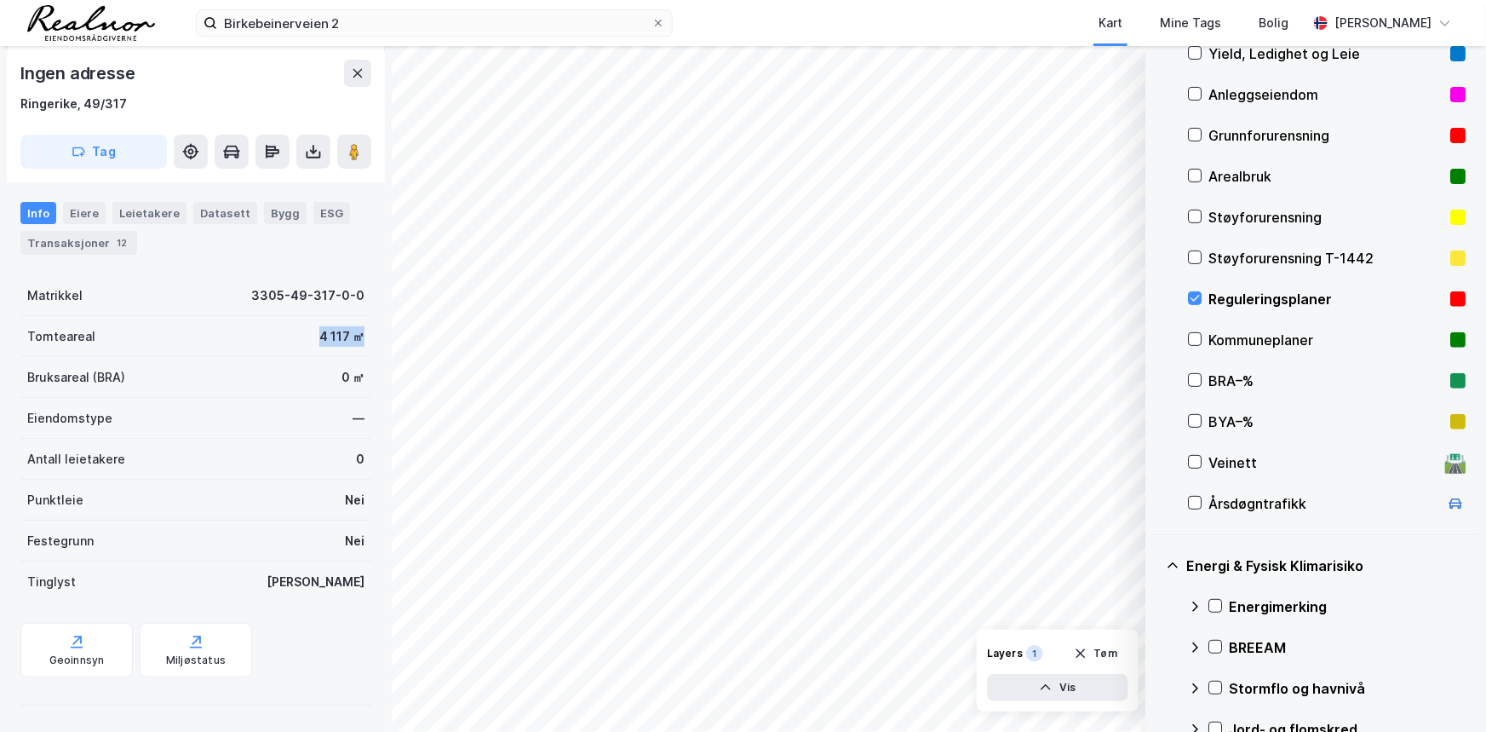
drag, startPoint x: 299, startPoint y: 337, endPoint x: 353, endPoint y: 336, distance: 53.7
click at [353, 336] on div "Tomteareal 4 117 ㎡" at bounding box center [195, 336] width 351 height 41
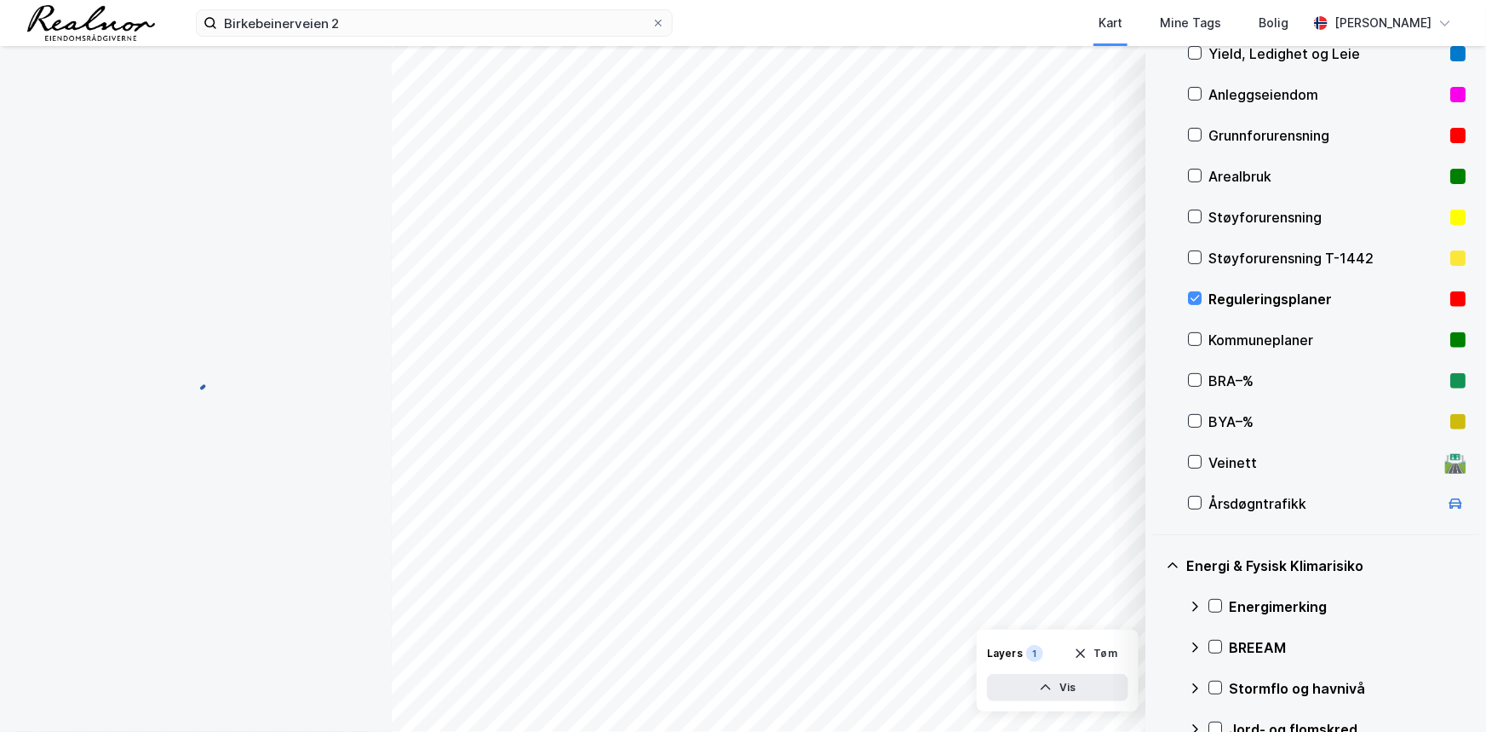
scroll to position [193, 0]
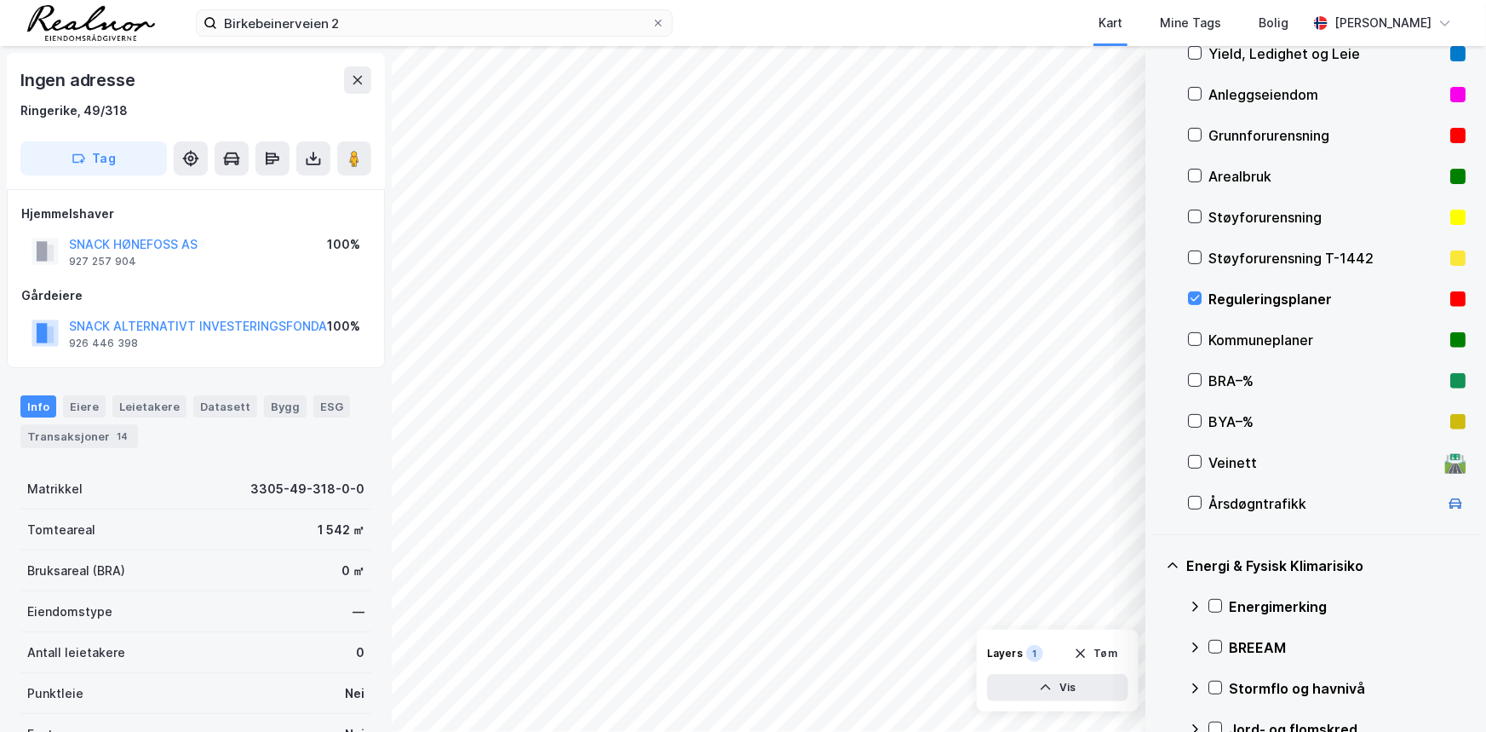
scroll to position [193, 0]
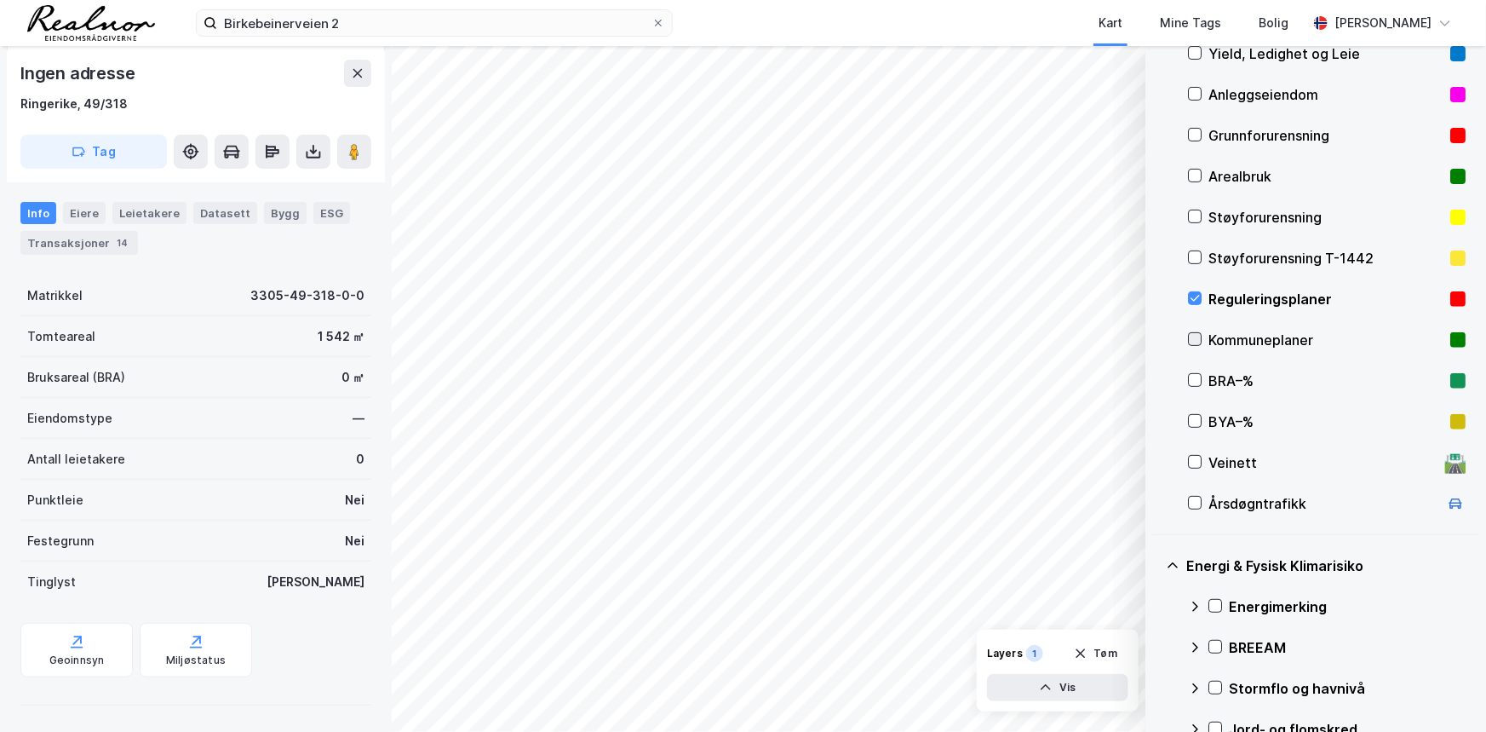
click at [1199, 336] on icon at bounding box center [1195, 339] width 12 height 12
click at [1192, 295] on icon at bounding box center [1195, 298] width 12 height 12
click at [1198, 297] on icon at bounding box center [1195, 298] width 12 height 12
click at [1198, 296] on icon at bounding box center [1195, 299] width 9 height 6
click at [1193, 299] on icon at bounding box center [1195, 299] width 9 height 6
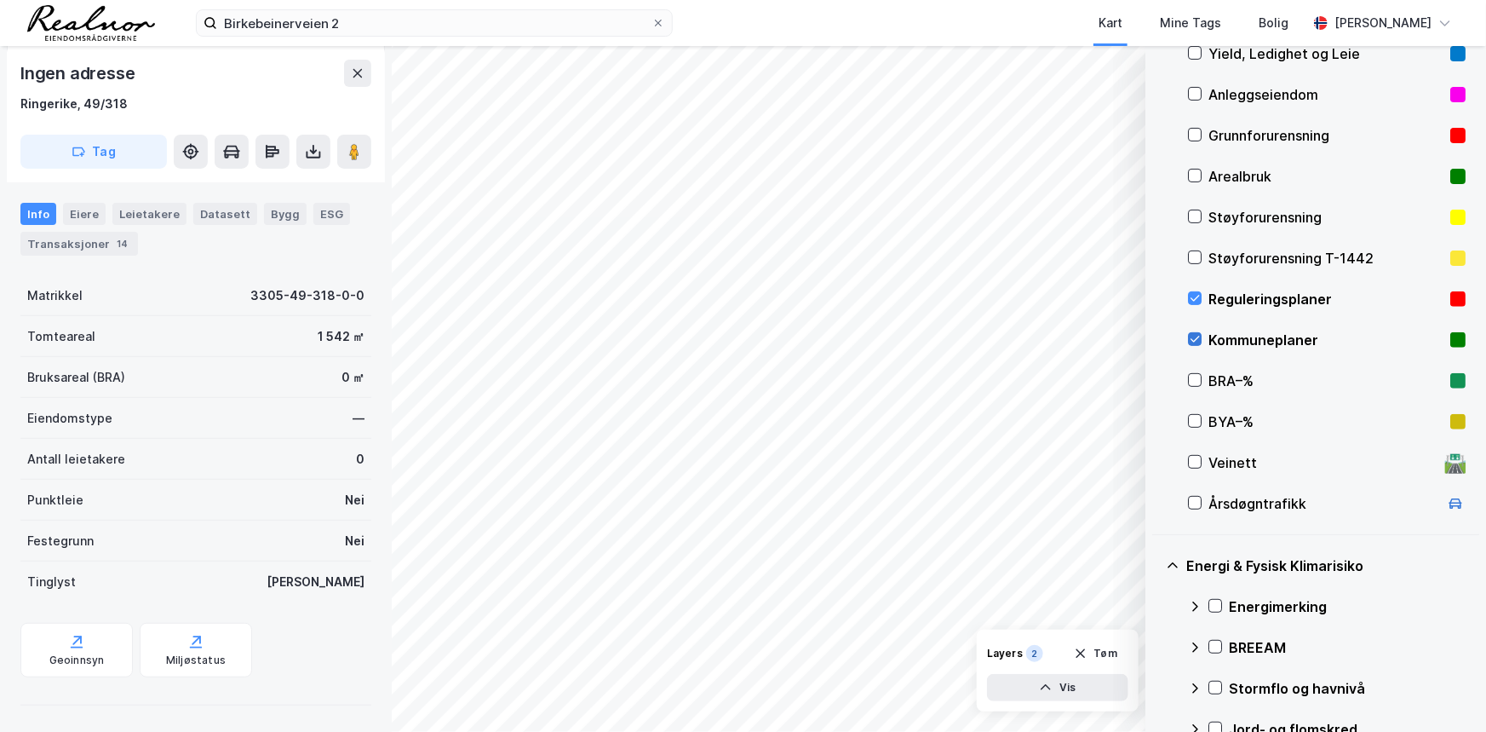
click at [1198, 338] on icon at bounding box center [1195, 339] width 12 height 12
click at [1198, 341] on icon at bounding box center [1195, 339] width 12 height 12
click at [1194, 297] on icon at bounding box center [1195, 298] width 12 height 12
click at [1195, 295] on icon at bounding box center [1195, 298] width 12 height 12
